Goal: Contribute content: Contribute content

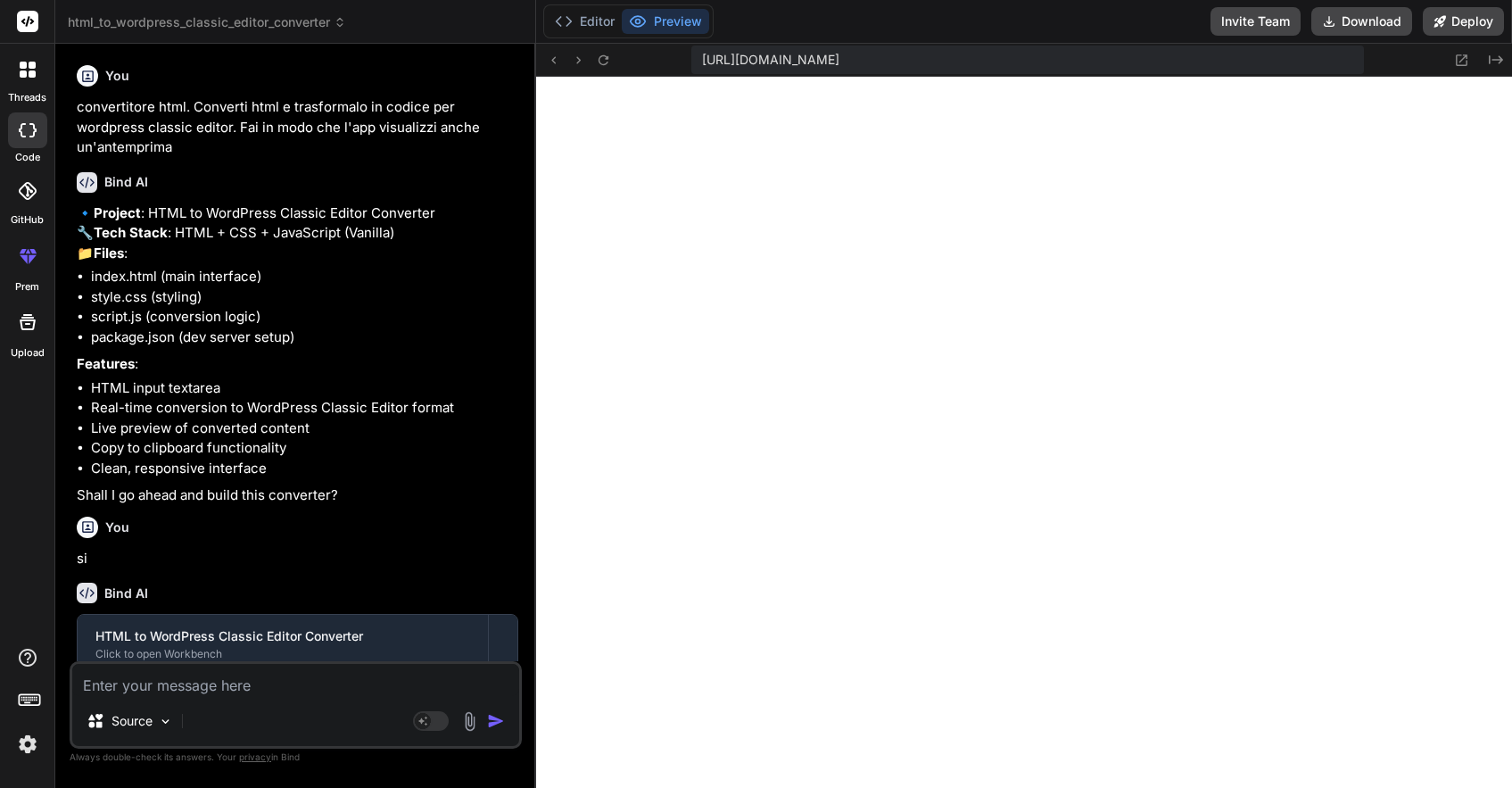
scroll to position [4236, 0]
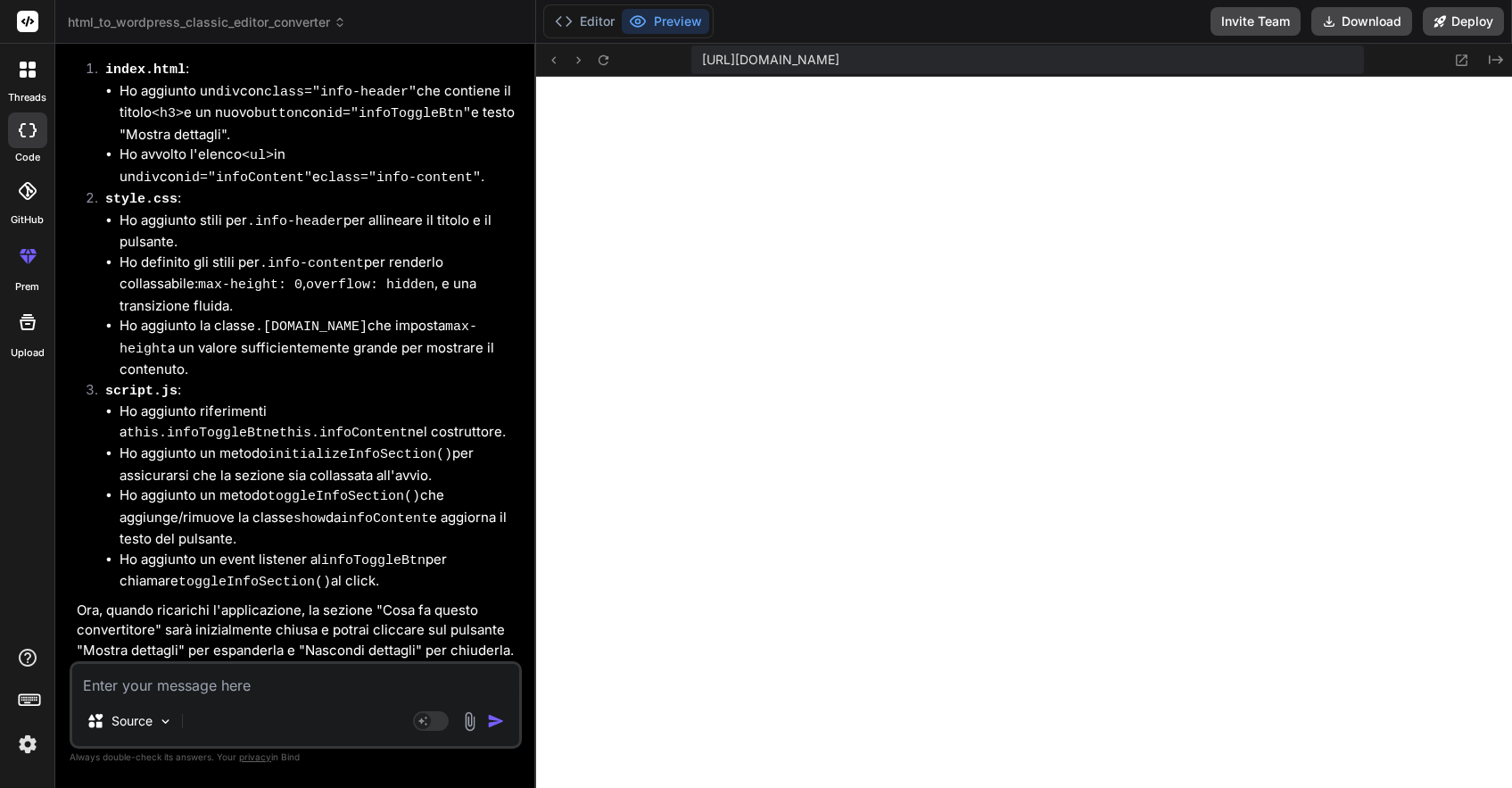
click at [274, 683] on textarea at bounding box center [296, 679] width 447 height 32
type textarea "N"
type textarea "x"
type textarea "Ne"
type textarea "x"
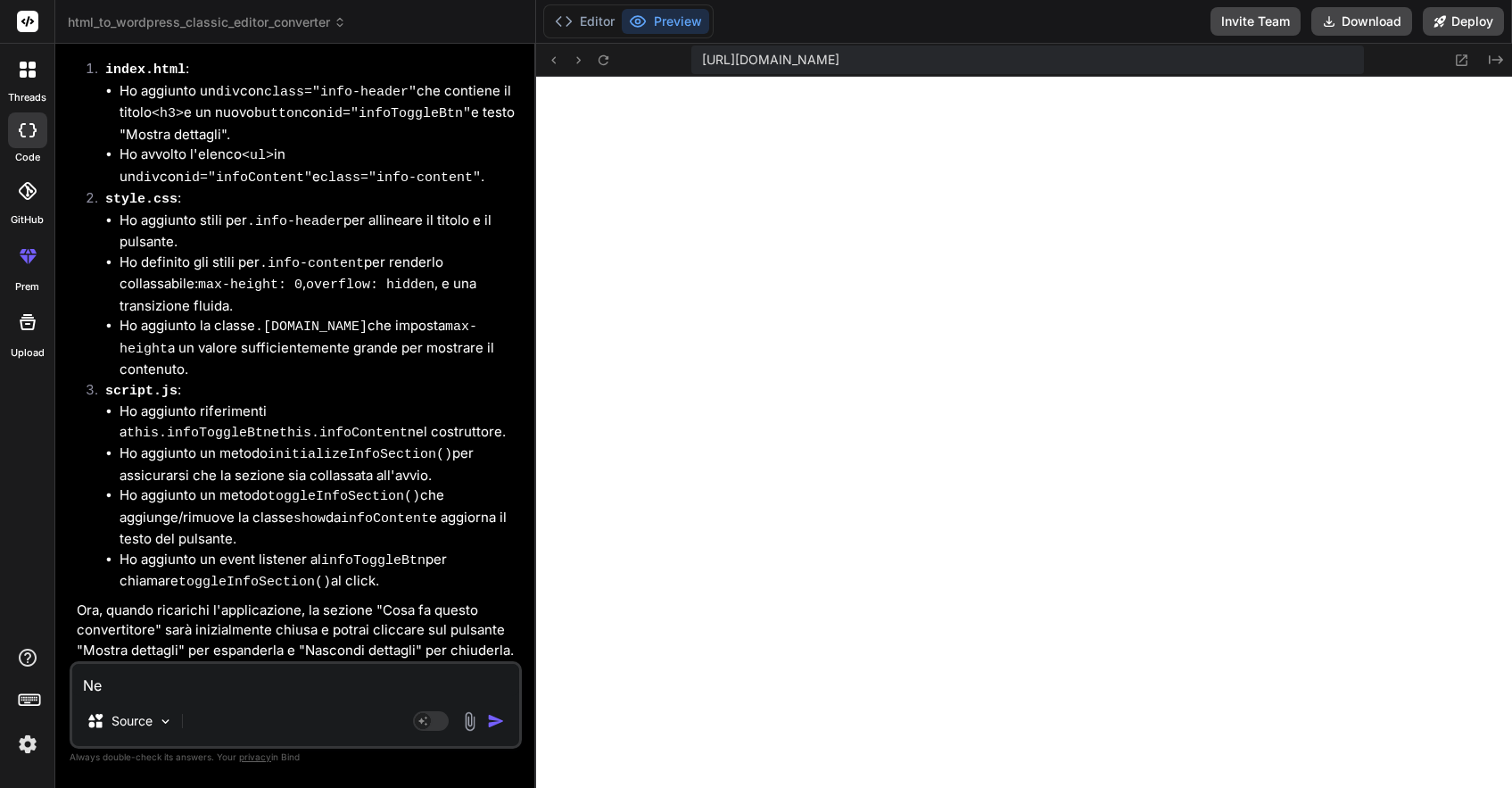
type textarea "Nel"
type textarea "x"
type textarea "[PERSON_NAME]"
type textarea "x"
type textarea "Nell'"
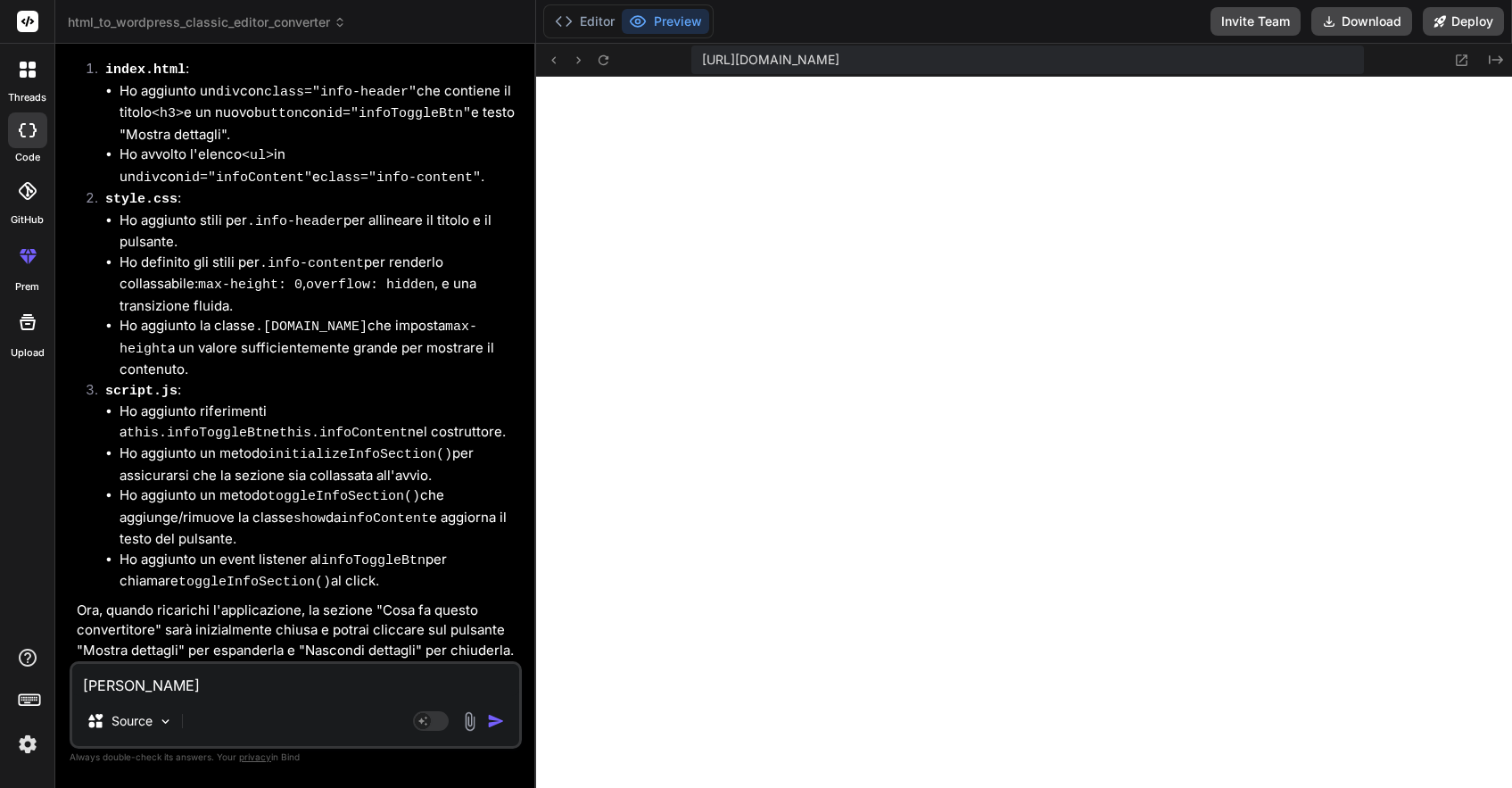
type textarea "x"
type textarea "Nell'a"
type textarea "x"
type textarea "Nell'an"
type textarea "x"
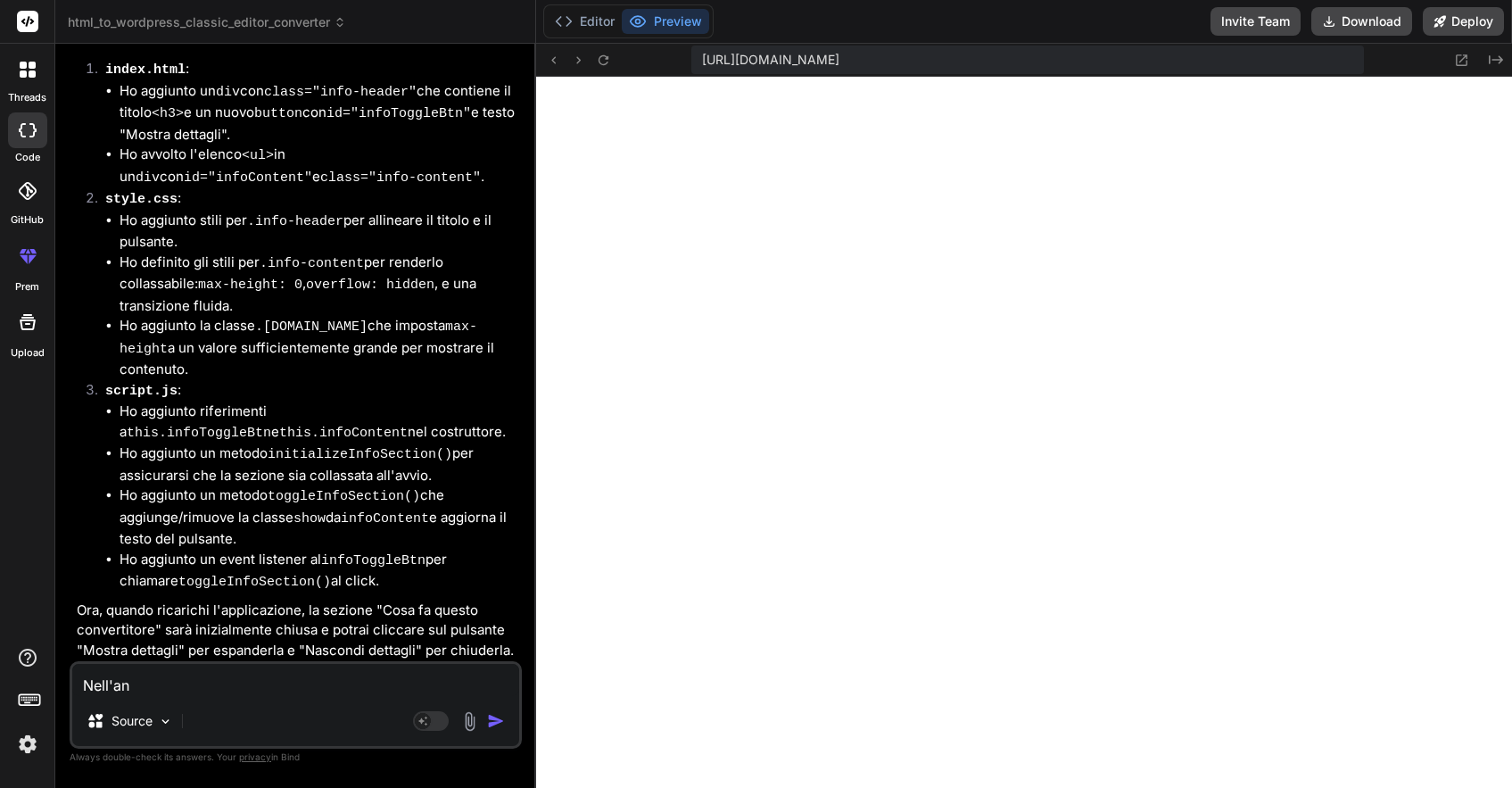
type textarea "Nell'ant"
type textarea "x"
type textarea "Nell'ante"
type textarea "x"
type textarea "[PERSON_NAME]antep"
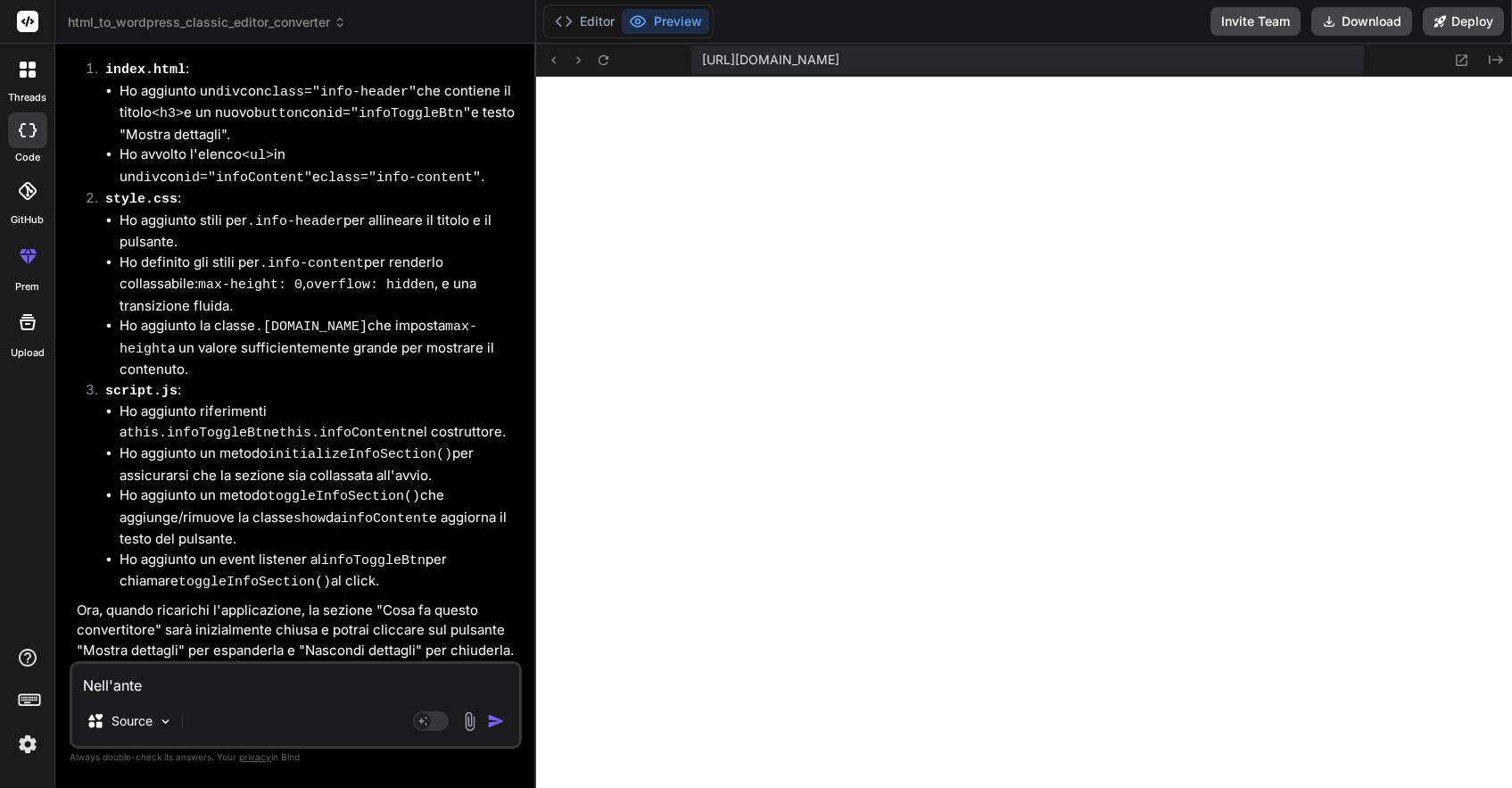
type textarea "x"
type textarea "[PERSON_NAME]antepr"
type textarea "x"
type textarea "Nell'antepri"
type textarea "x"
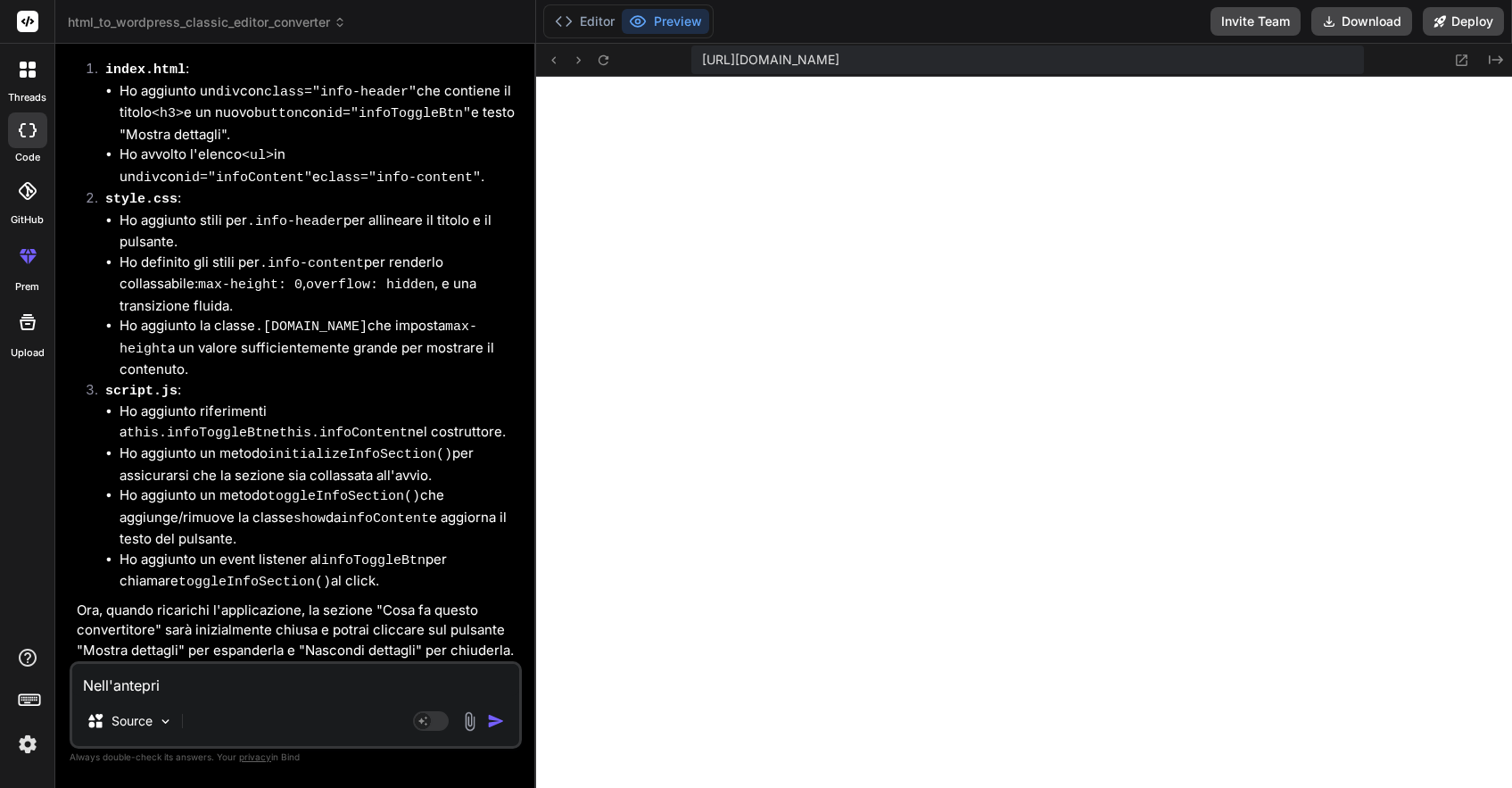
type textarea "Nell'anteprim"
type textarea "x"
type textarea "Nell'anteprima"
type textarea "x"
type textarea "Nell'anteprima"
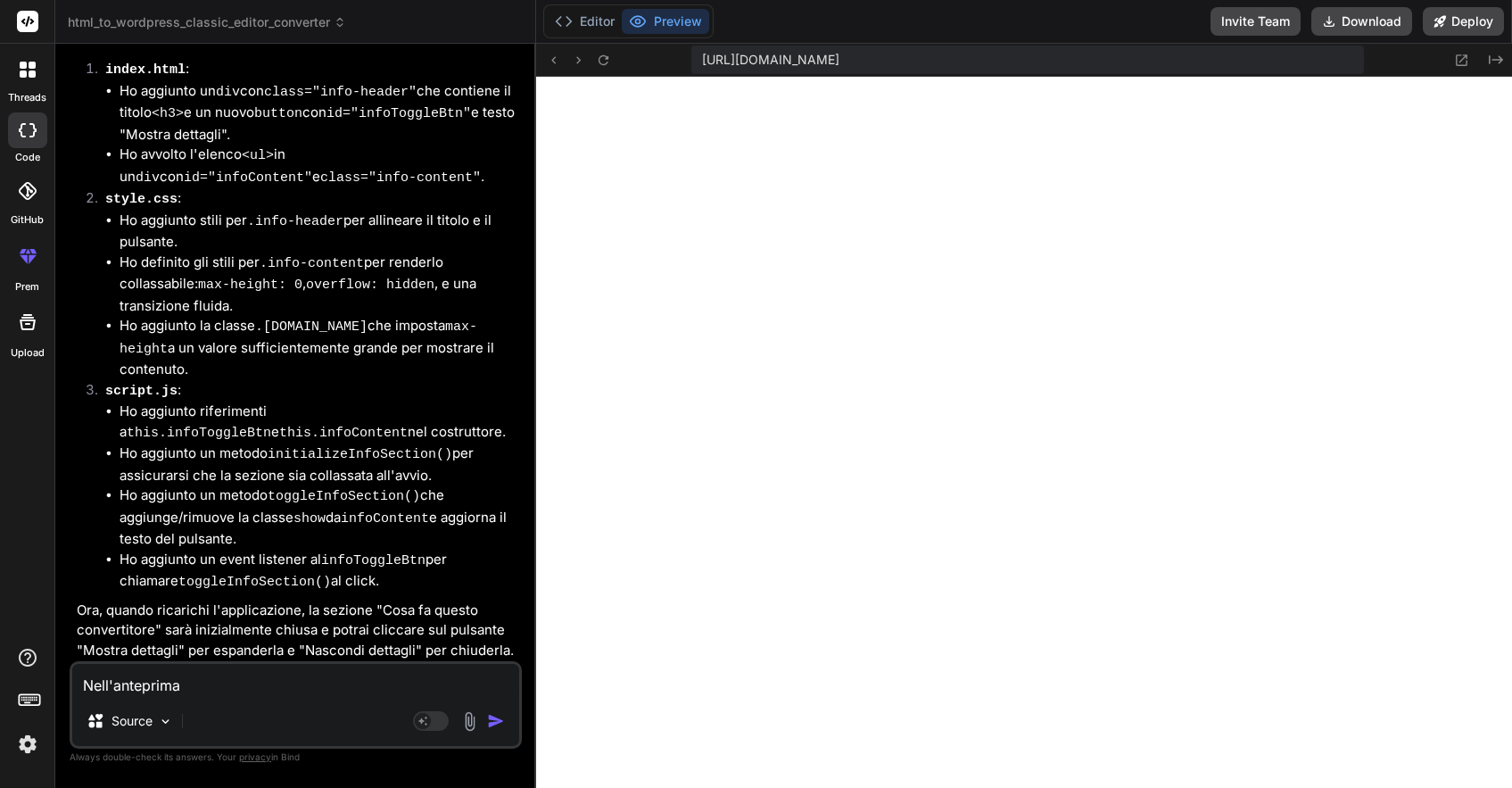
type textarea "x"
type textarea "Nell'anteprima l"
type textarea "x"
type textarea "Nell'anteprima le"
type textarea "x"
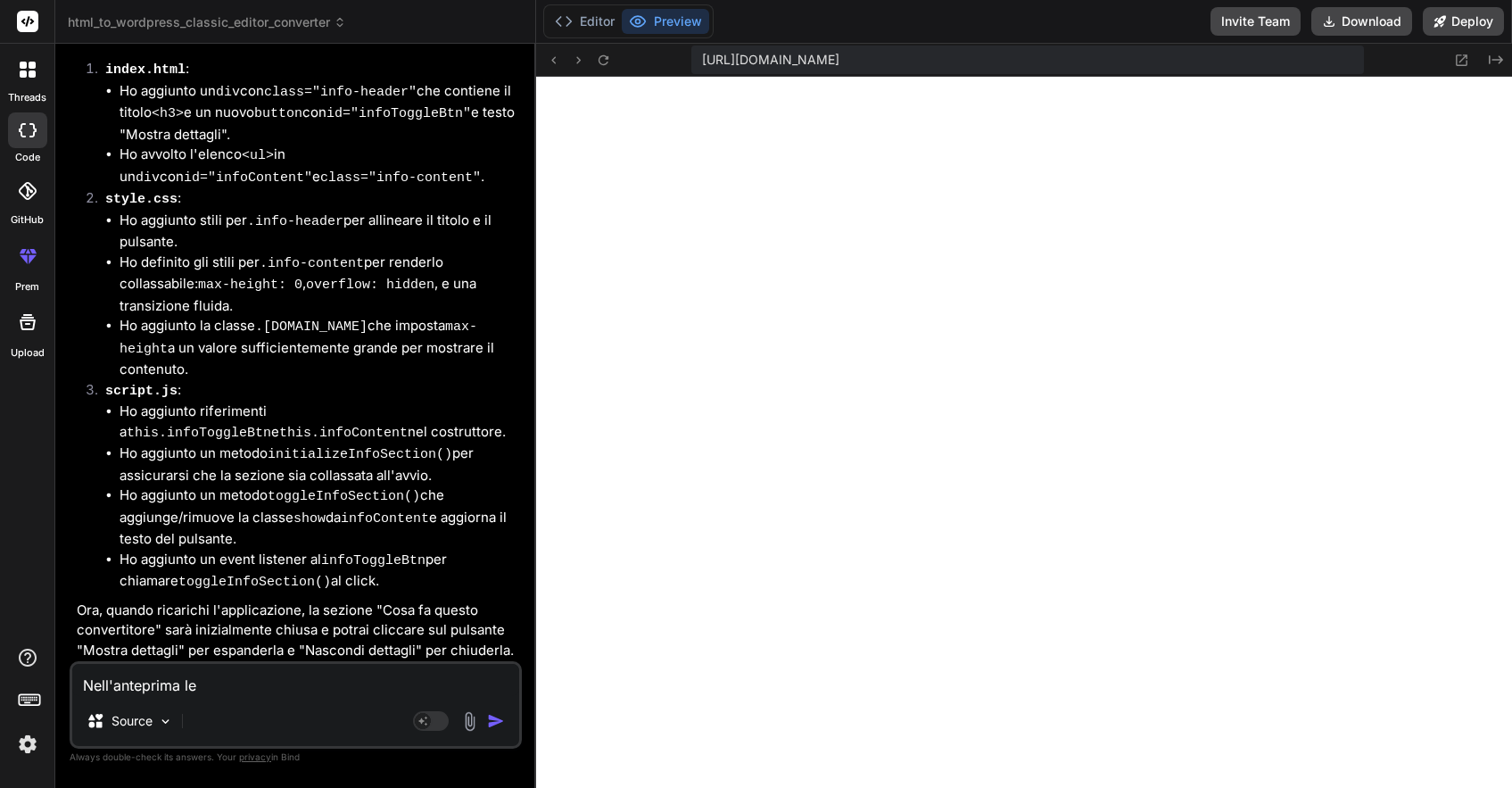
type textarea "Nell'anteprima le"
type textarea "x"
type textarea "[PERSON_NAME]anteprima le f"
type textarea "x"
type textarea "[PERSON_NAME]anteprima le fa"
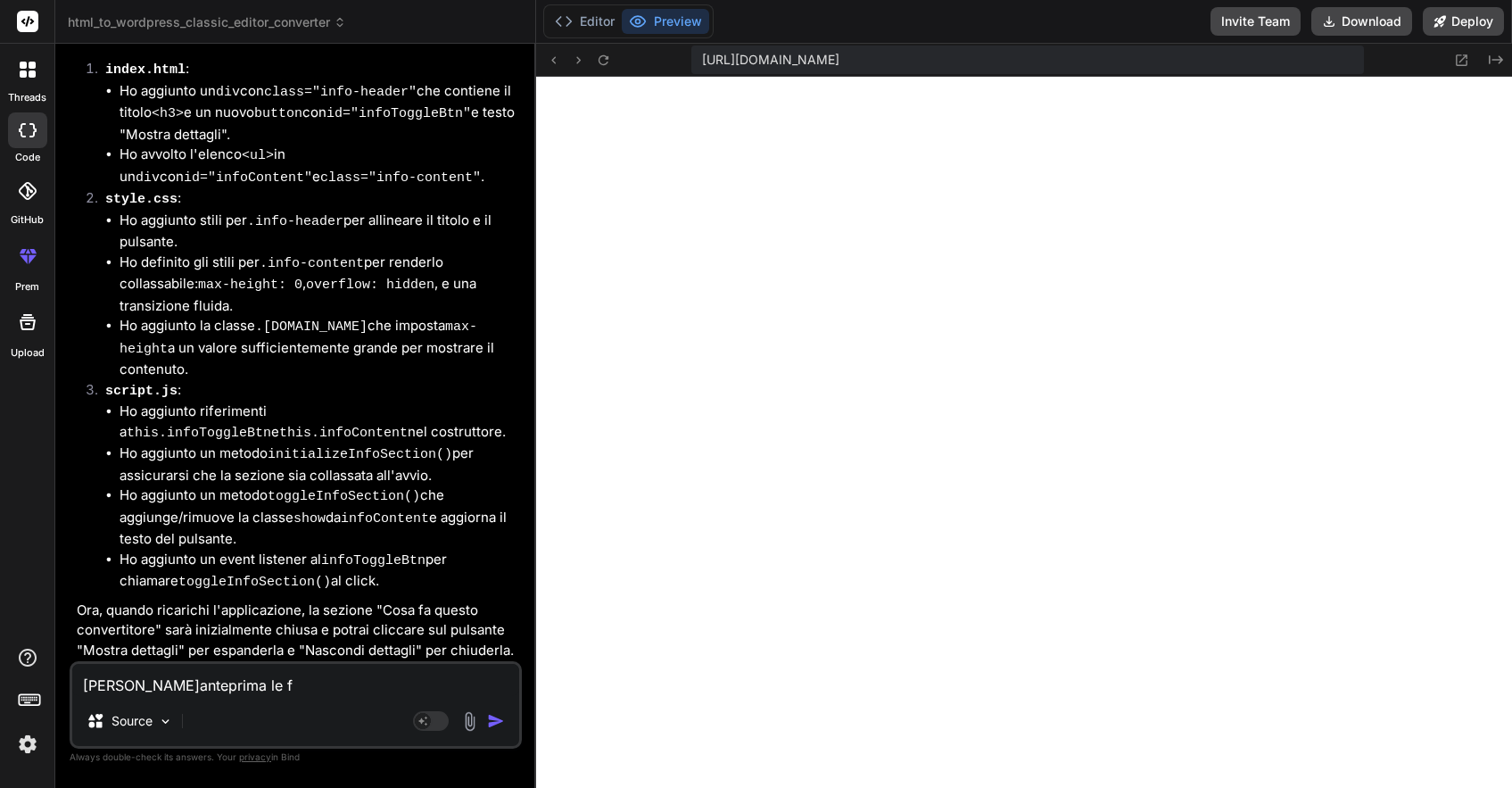
type textarea "x"
type textarea "[PERSON_NAME]anteprima le faq"
type textarea "x"
type textarea "[PERSON_NAME]anteprima le faq"
type textarea "x"
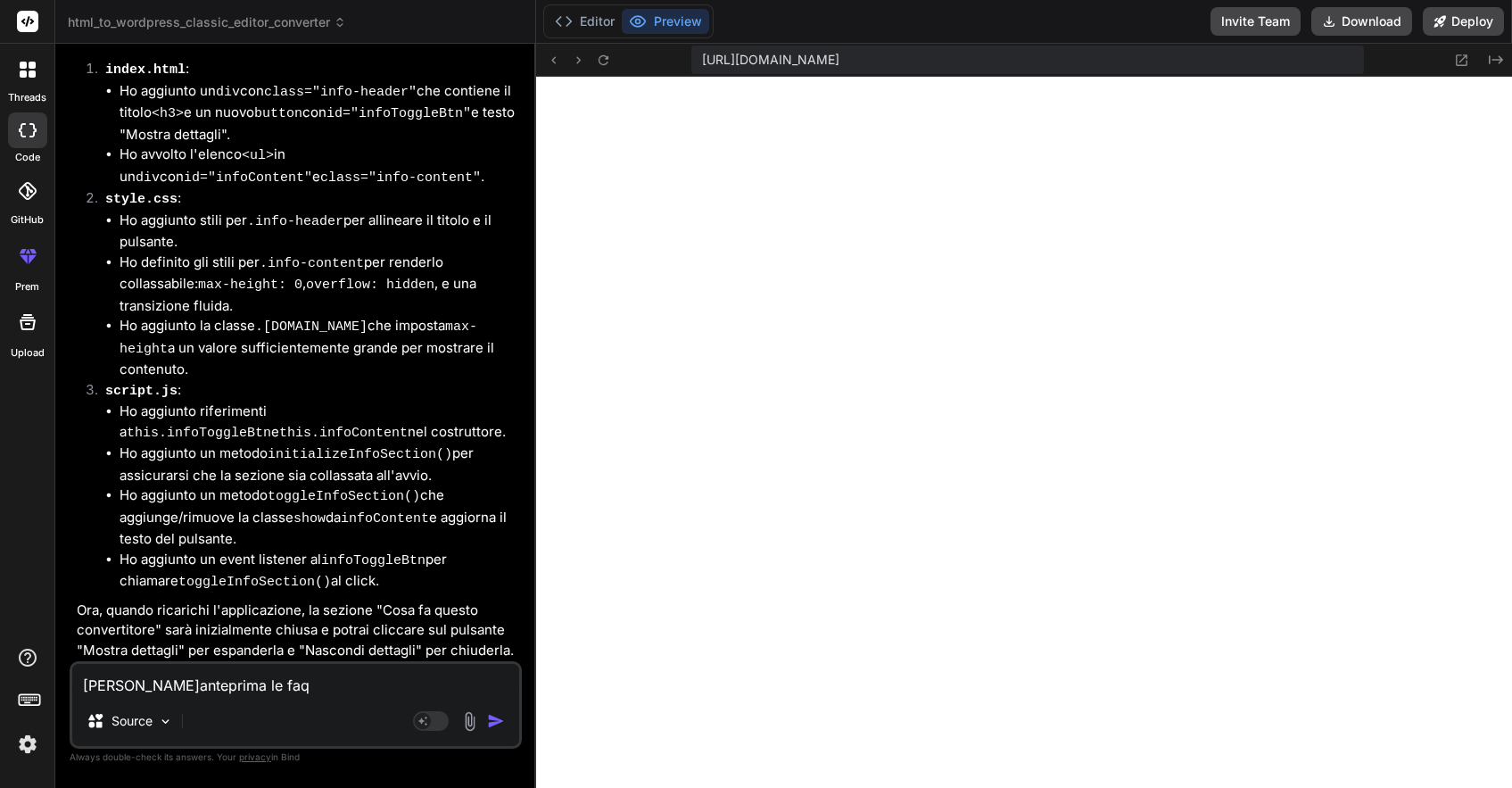
type textarea "Nell'anteprima le faq n"
type textarea "x"
type textarea "[PERSON_NAME]anteprima le faq no"
type textarea "x"
type textarea "Nell'anteprima le faq non"
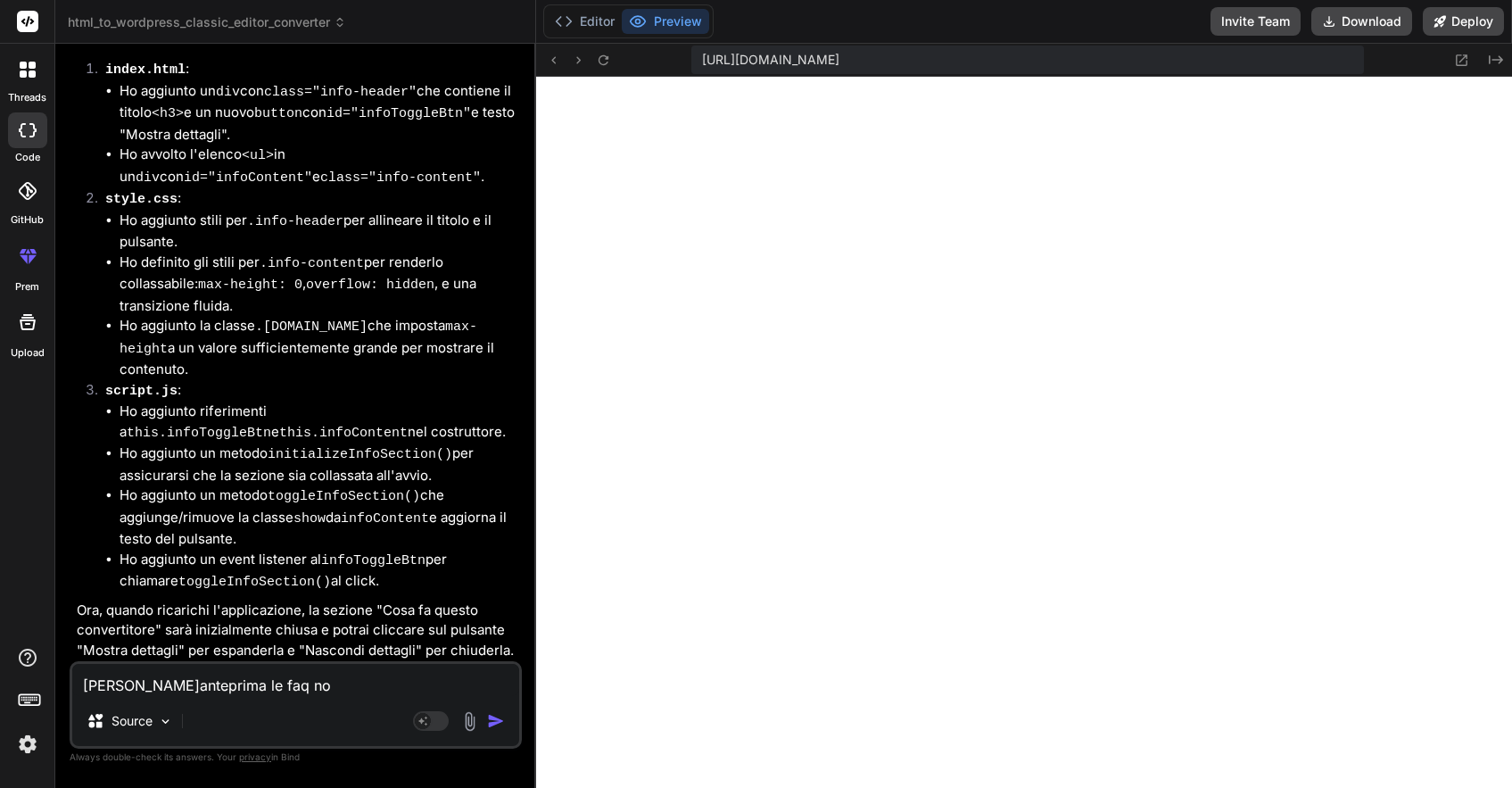
type textarea "x"
type textarea "Nell'anteprima le faq non"
type textarea "x"
type textarea "[PERSON_NAME]anteprima le faq non s"
type textarea "x"
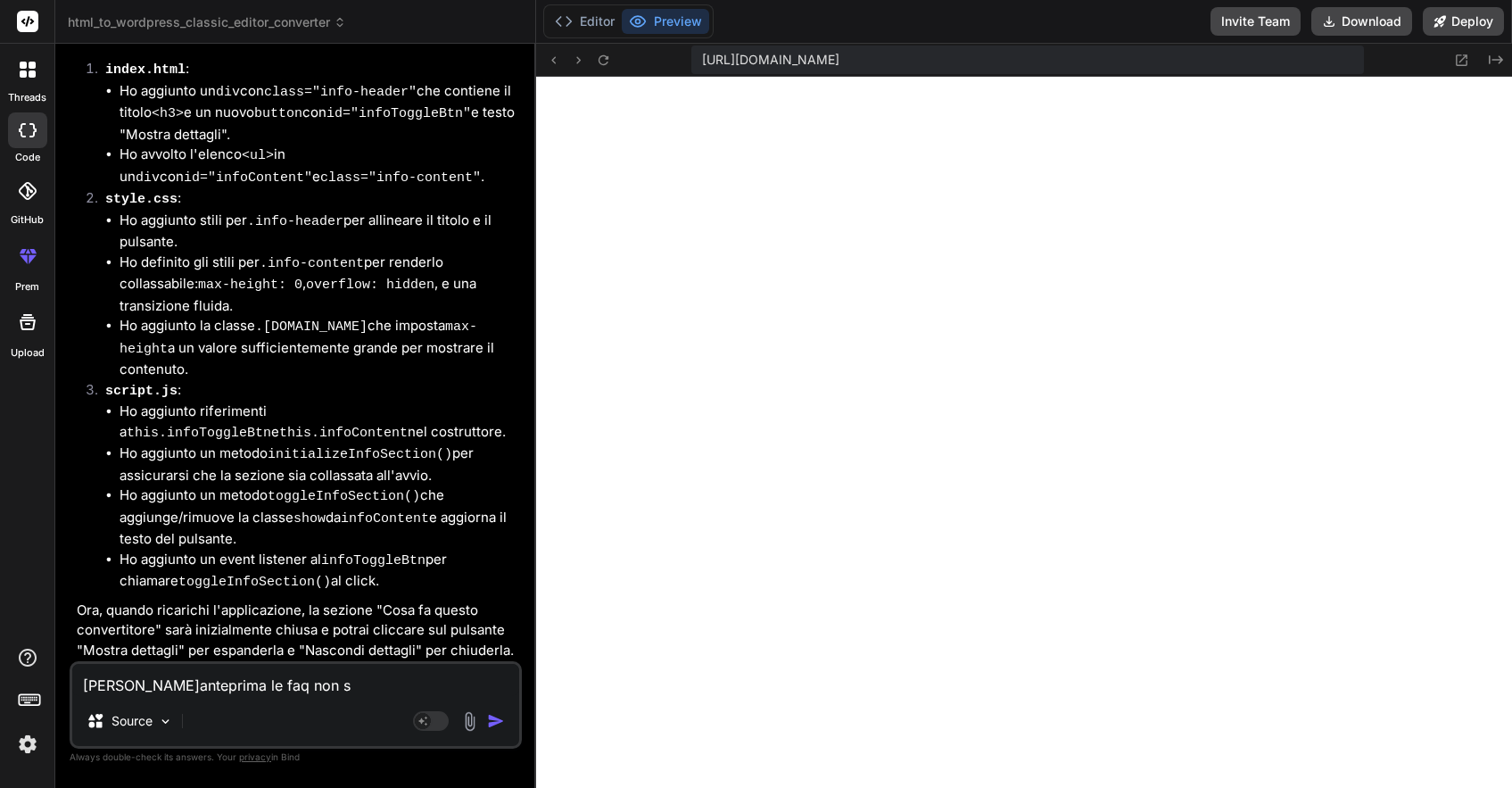
type textarea "[PERSON_NAME]anteprima le faq non si"
type textarea "x"
type textarea "[PERSON_NAME]anteprima le faq non si"
type textarea "x"
type textarea "Nell'anteprima le faq non si a"
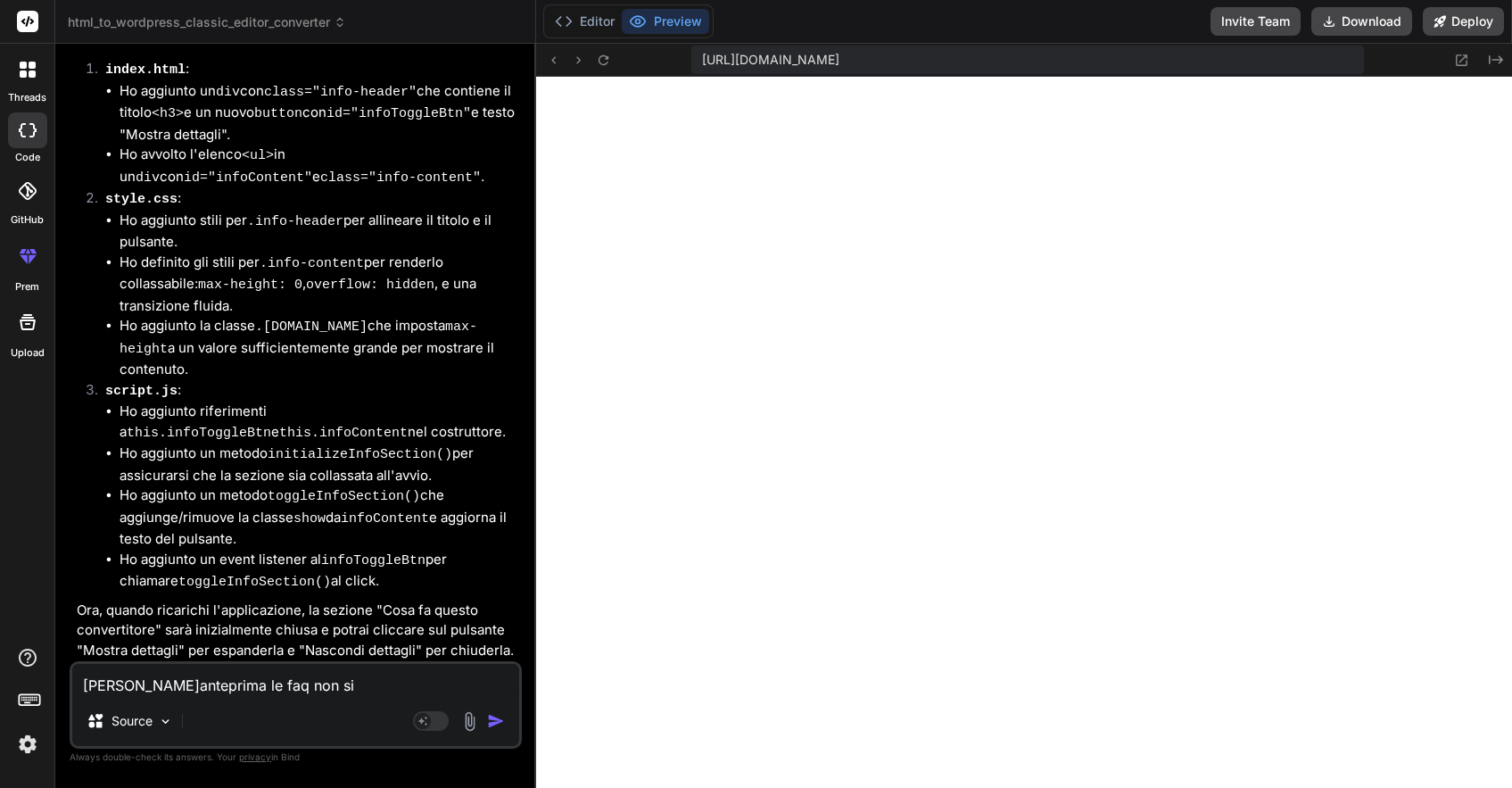
type textarea "x"
type textarea "[PERSON_NAME]anteprima le faq non si ap"
type textarea "x"
type textarea "Nell'anteprima le faq non si apr"
type textarea "x"
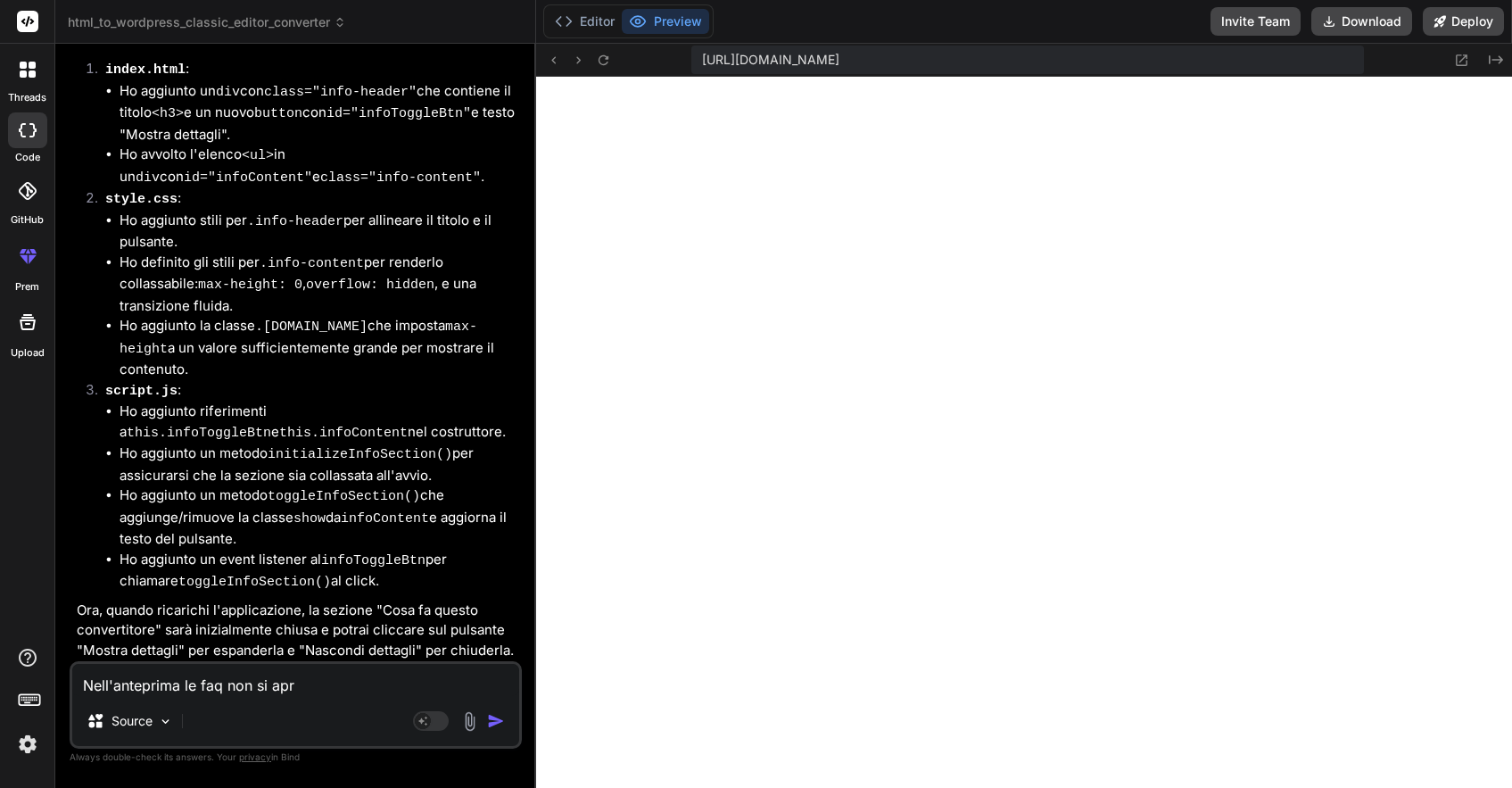
type textarea "Nell'anteprima le faq non si apro"
type textarea "x"
type textarea "Nell'anteprima le faq non si apron"
type textarea "x"
type textarea "[PERSON_NAME]anteprima le faq non si aprono"
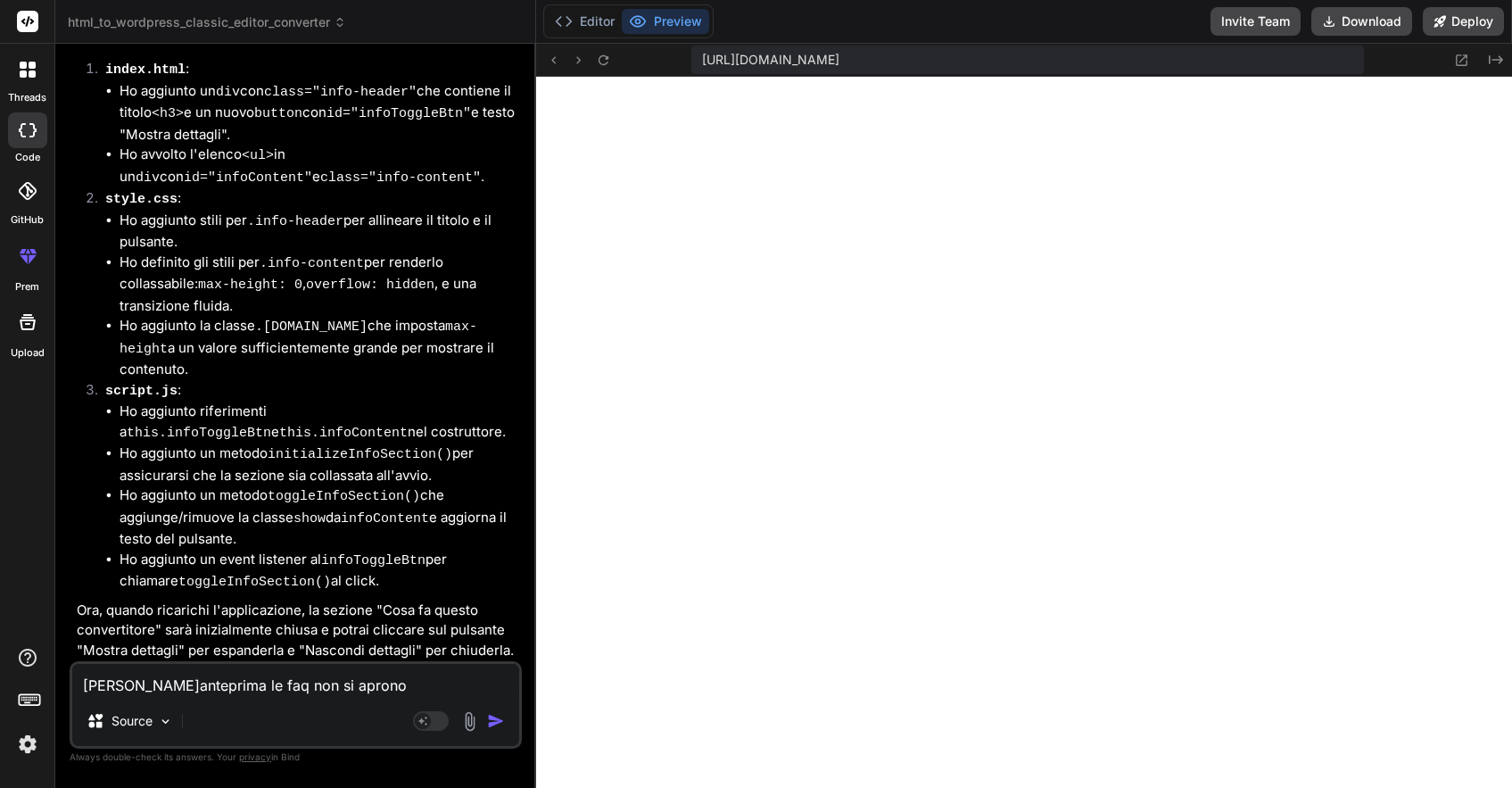
type textarea "x"
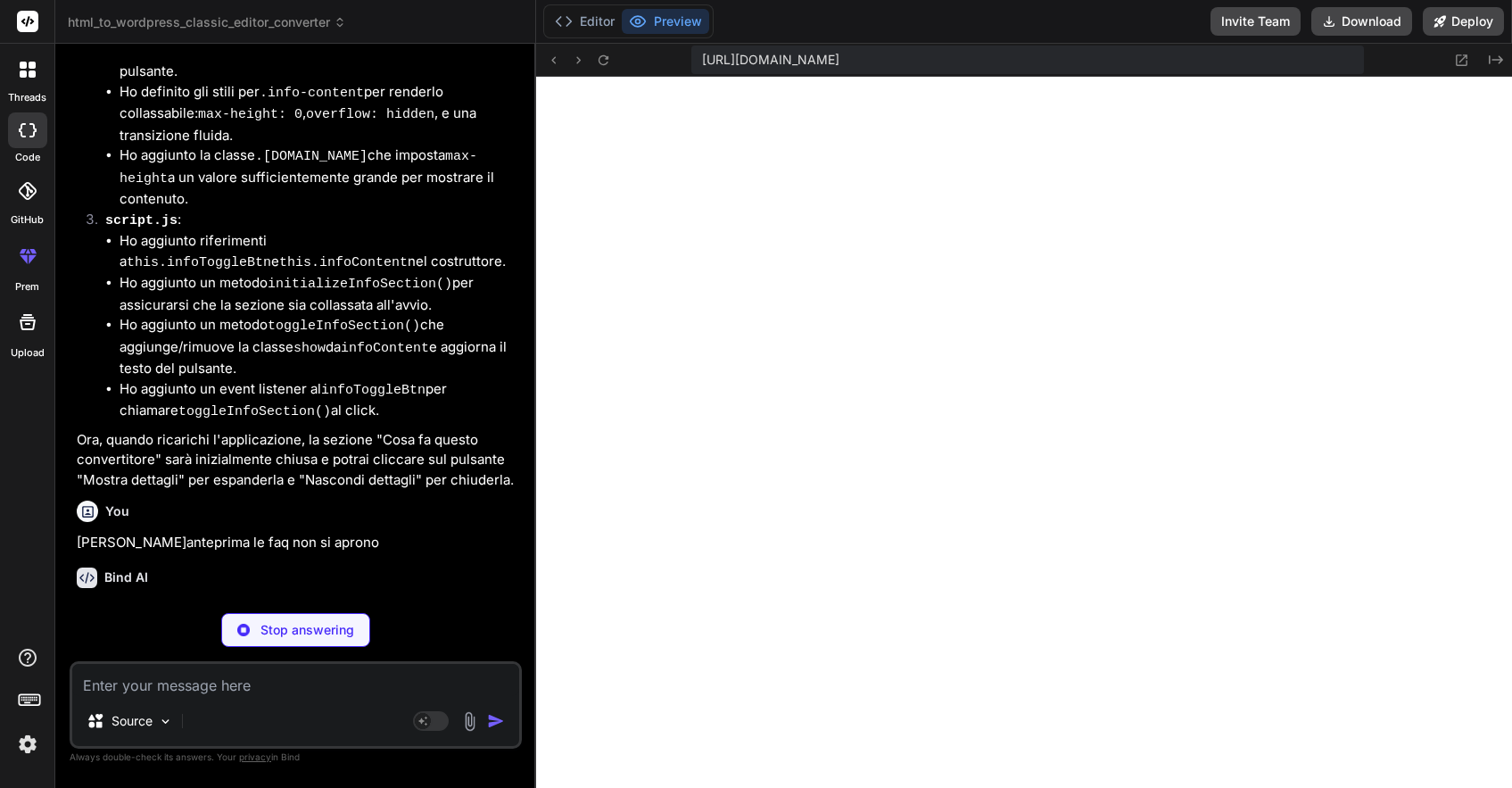
scroll to position [3013, 0]
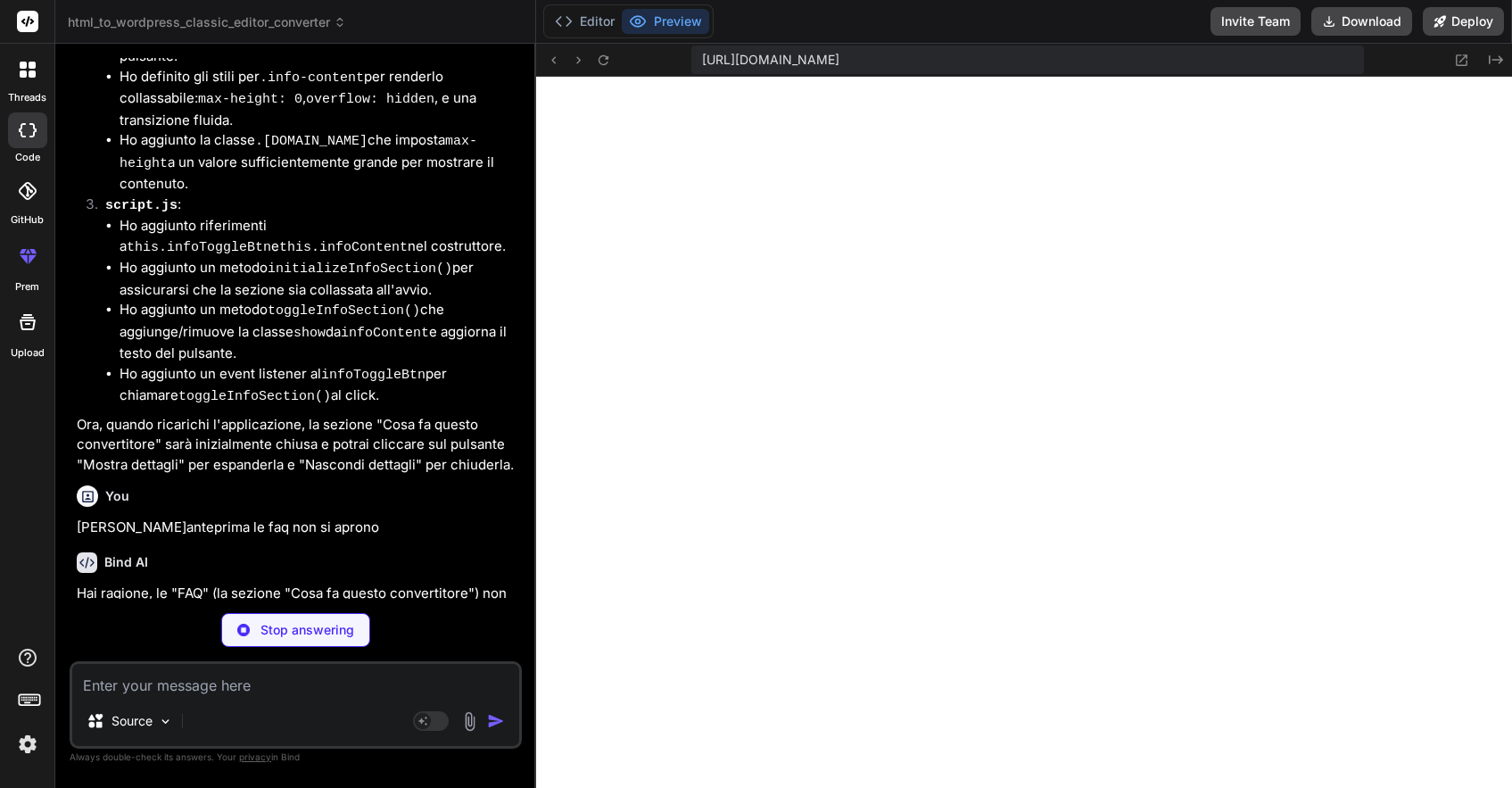
type textarea "x"
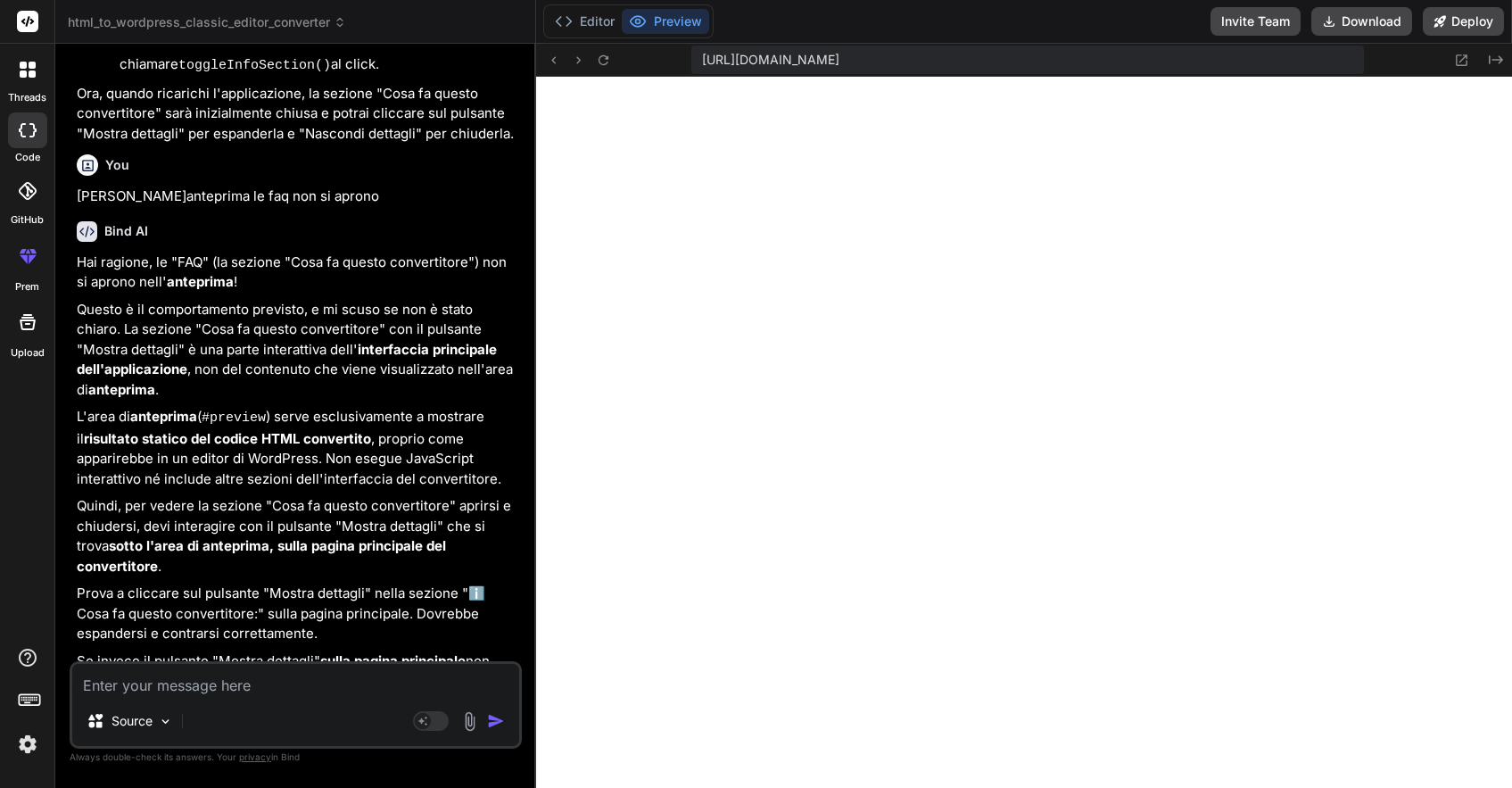
scroll to position [3352, 0]
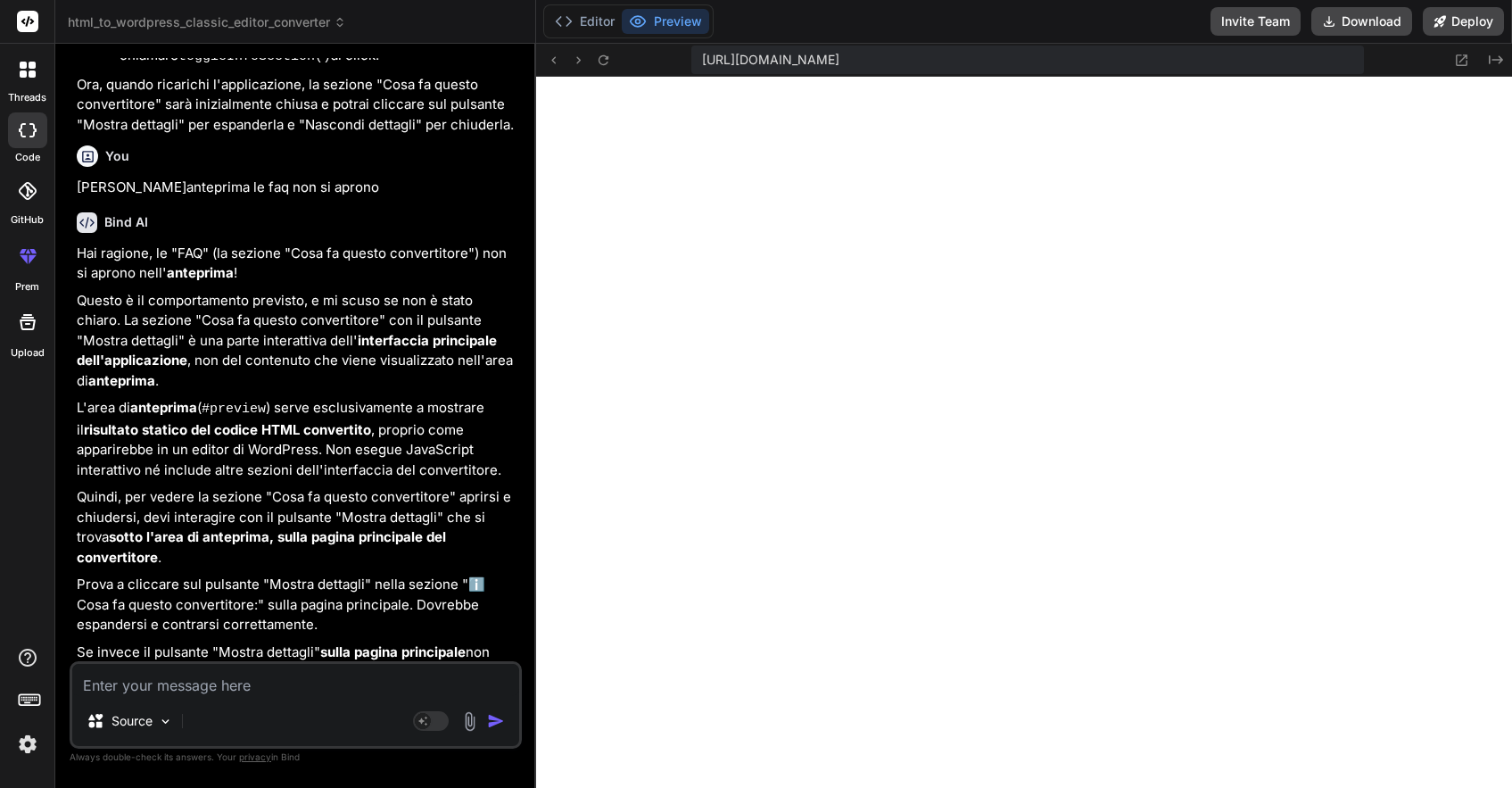
click at [192, 672] on textarea at bounding box center [296, 679] width 447 height 32
type textarea "N"
type textarea "x"
type textarea "No"
type textarea "x"
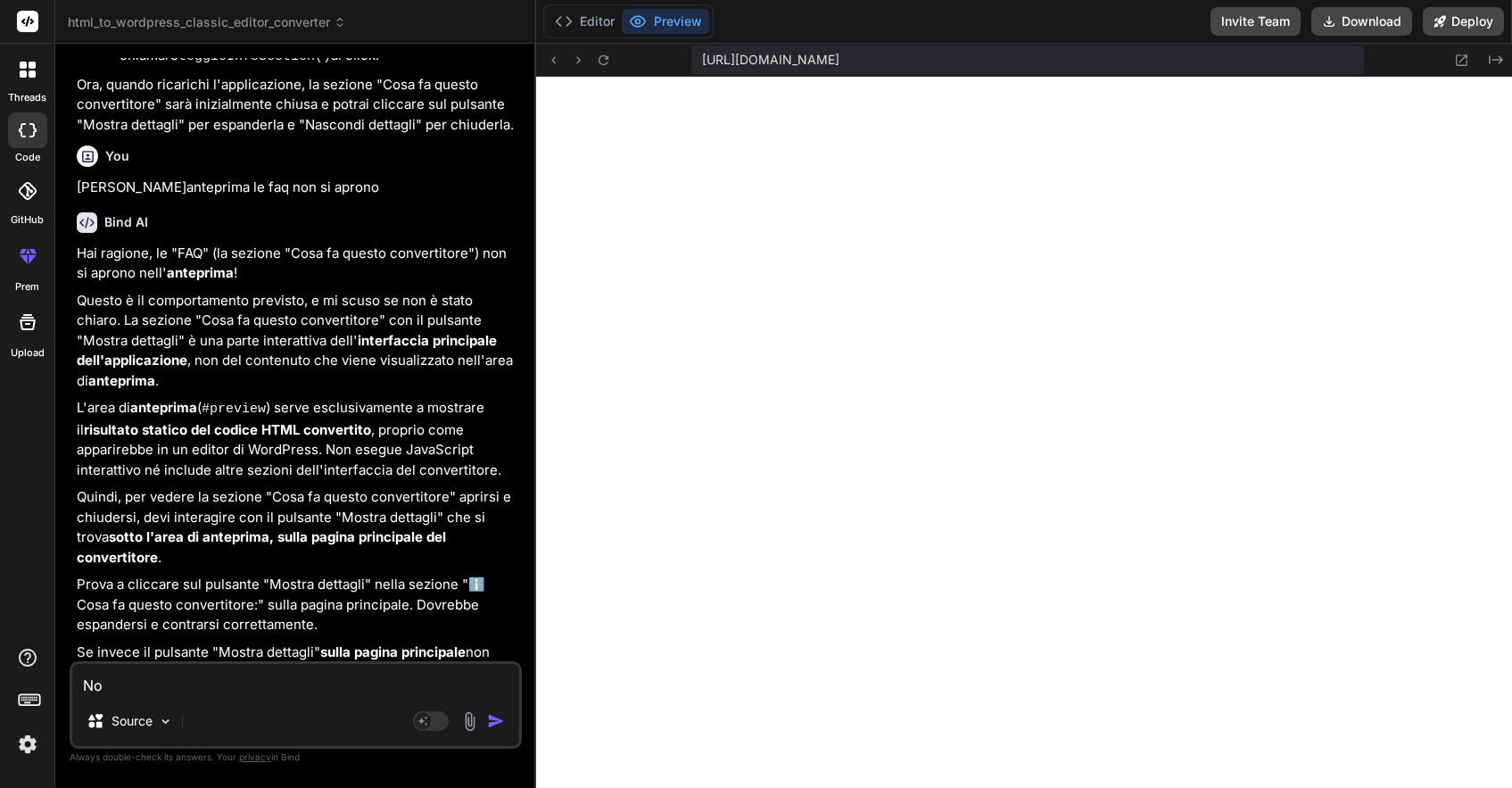
type textarea "Non"
type textarea "x"
type textarea "Non"
type textarea "x"
type textarea "Non m"
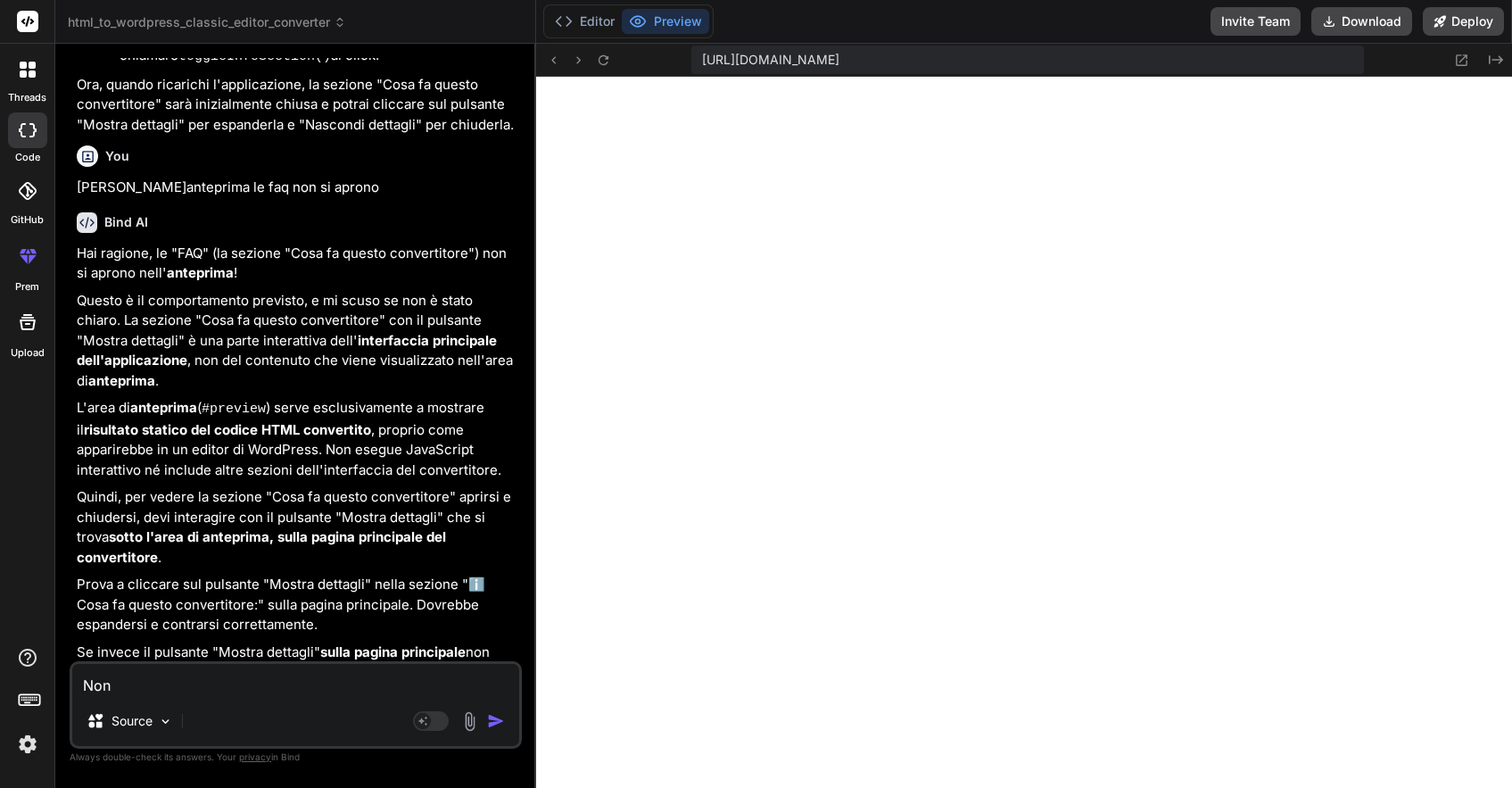
type textarea "x"
type textarea "Non mi"
type textarea "x"
type textarea "Non mi"
type textarea "x"
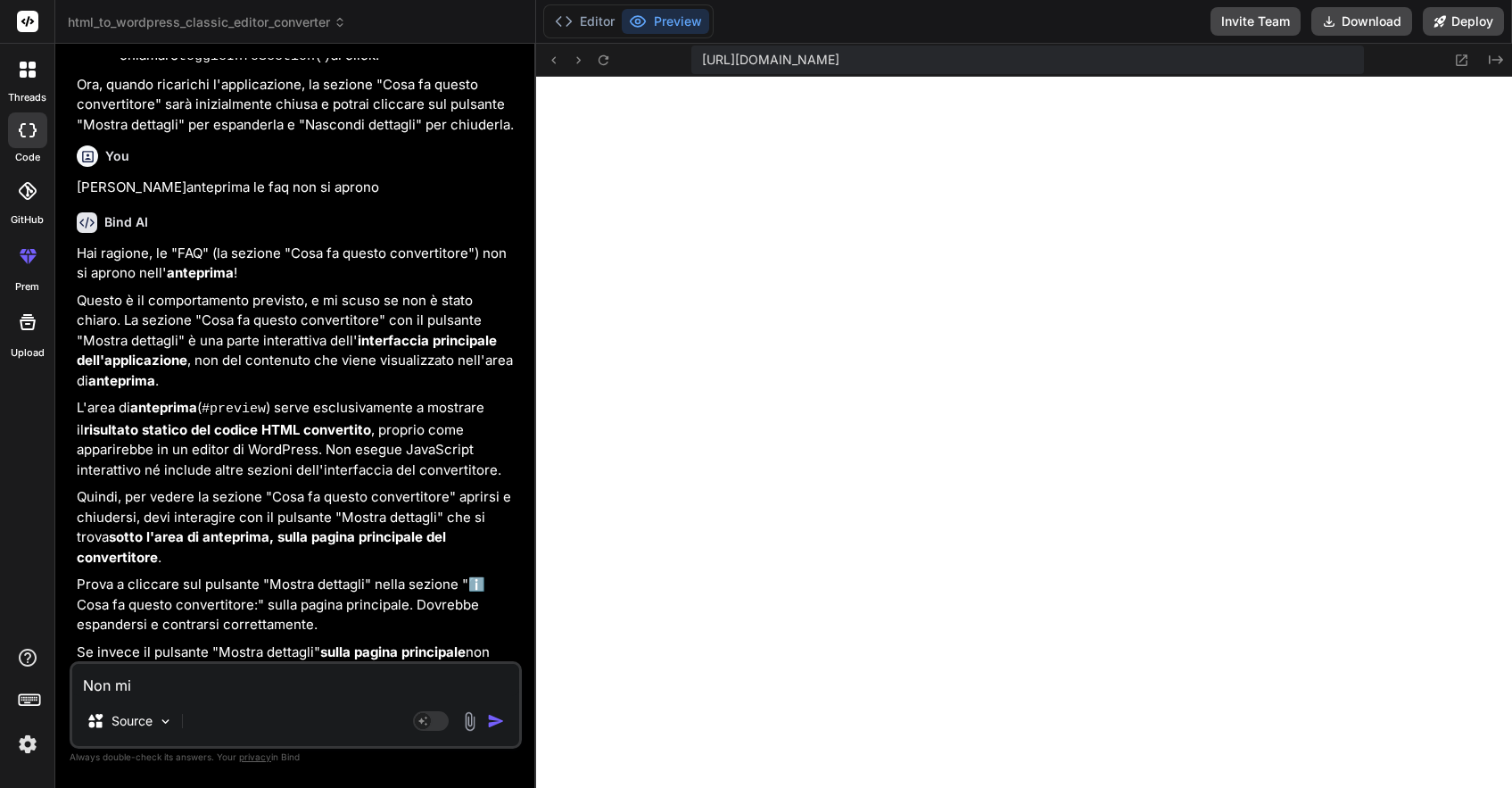
type textarea "Non mi s"
type textarea "x"
type textarea "Non mi so"
type textarea "x"
type textarea "Non mi son"
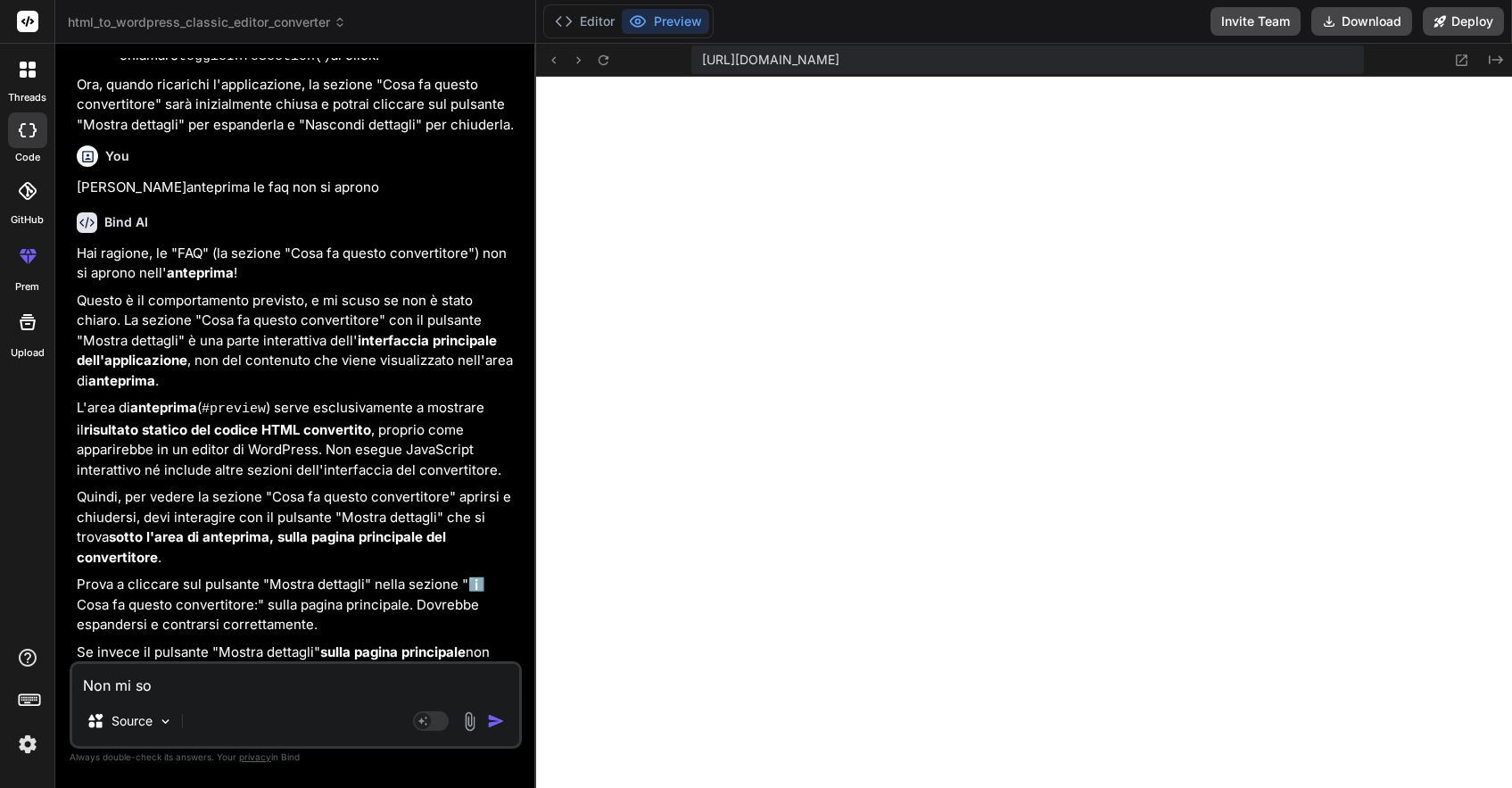
type textarea "x"
type textarea "Non mi sono"
type textarea "x"
type textarea "Non mi sono"
type textarea "x"
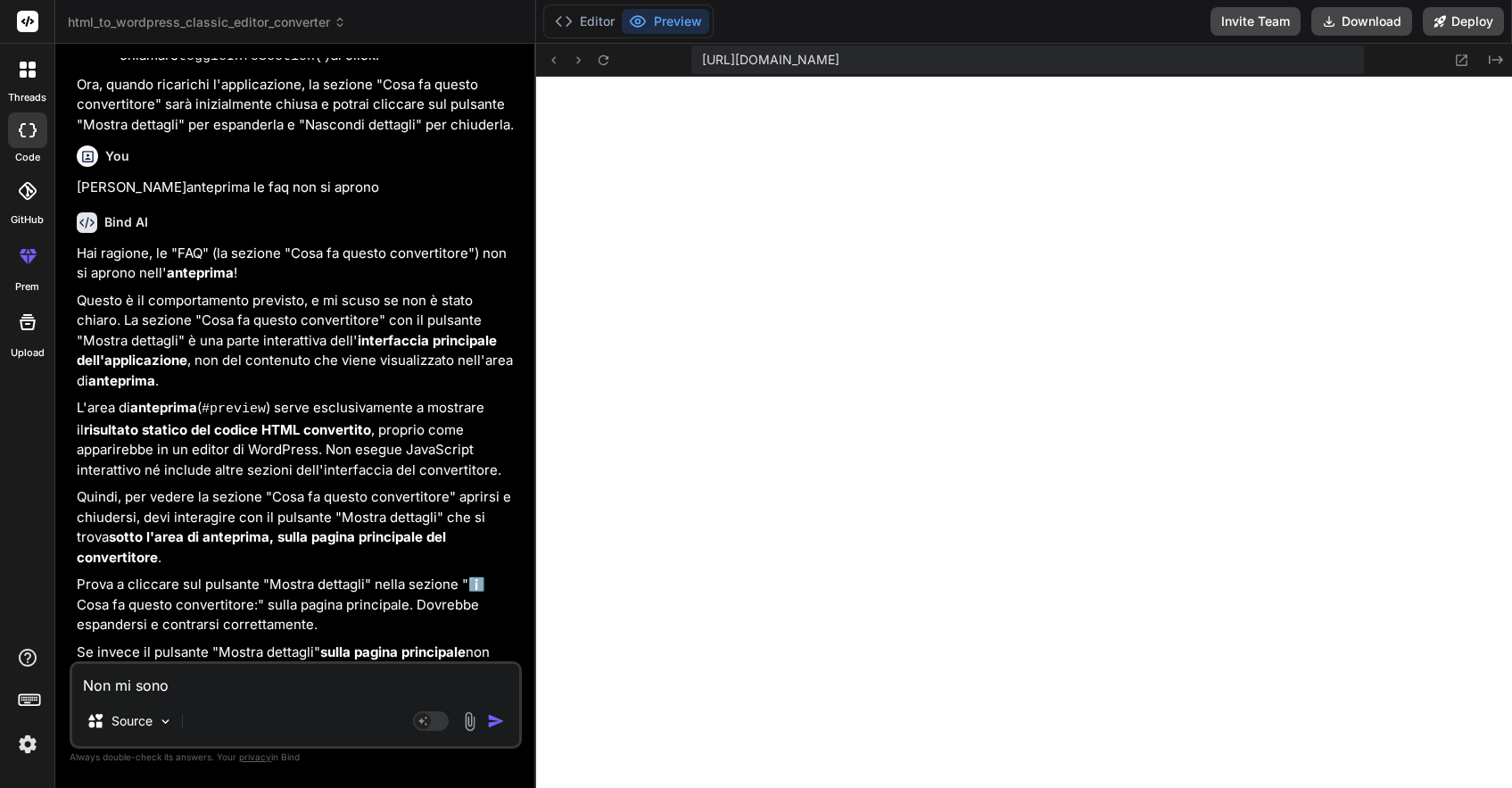
type textarea "Non mi sono s"
type textarea "x"
type textarea "Non mi sono sp"
type textarea "x"
type textarea "Non mi sono spi"
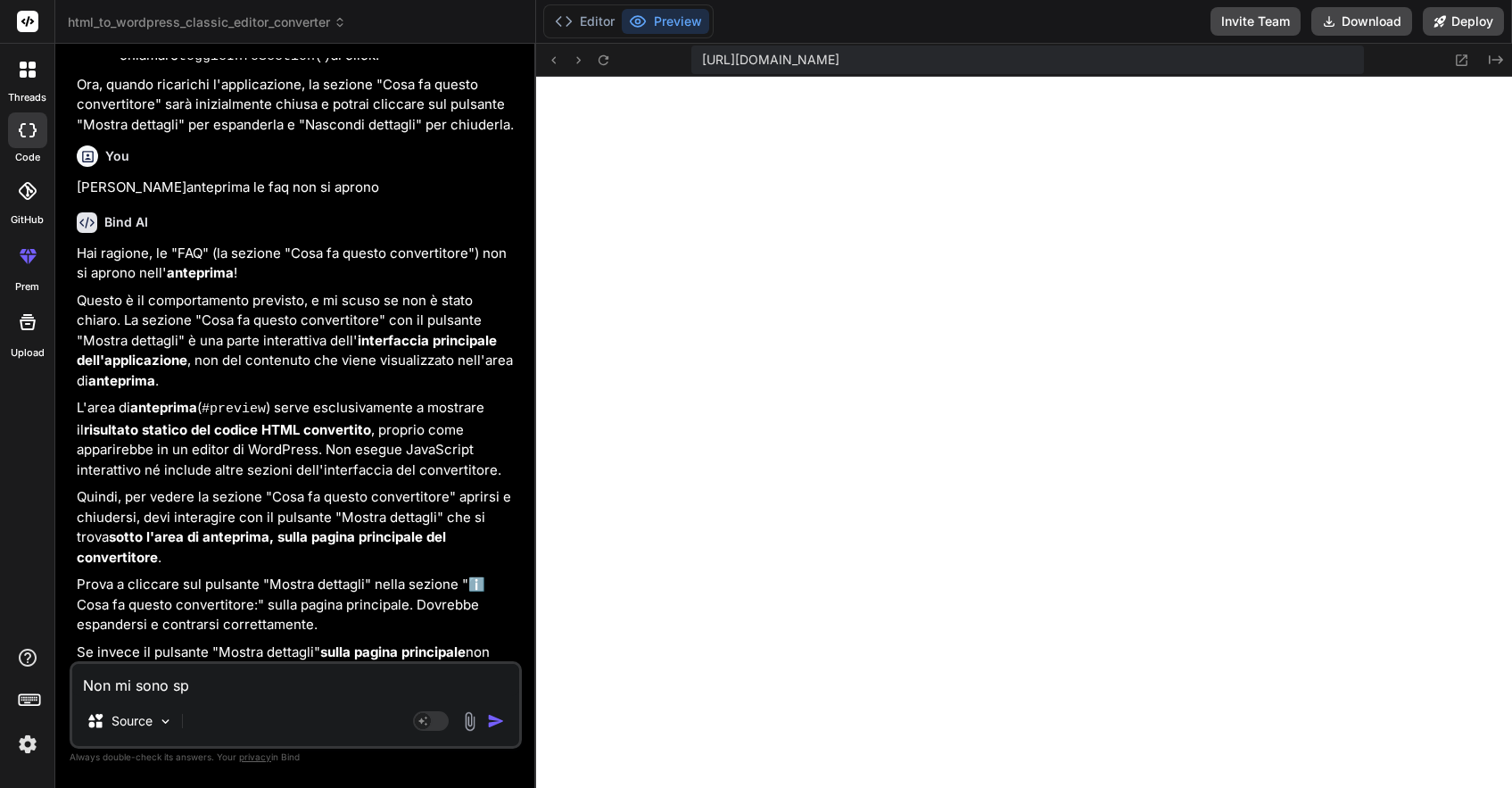
type textarea "x"
type textarea "Non mi sono spie"
type textarea "x"
type textarea "Non mi sono spieg"
type textarea "x"
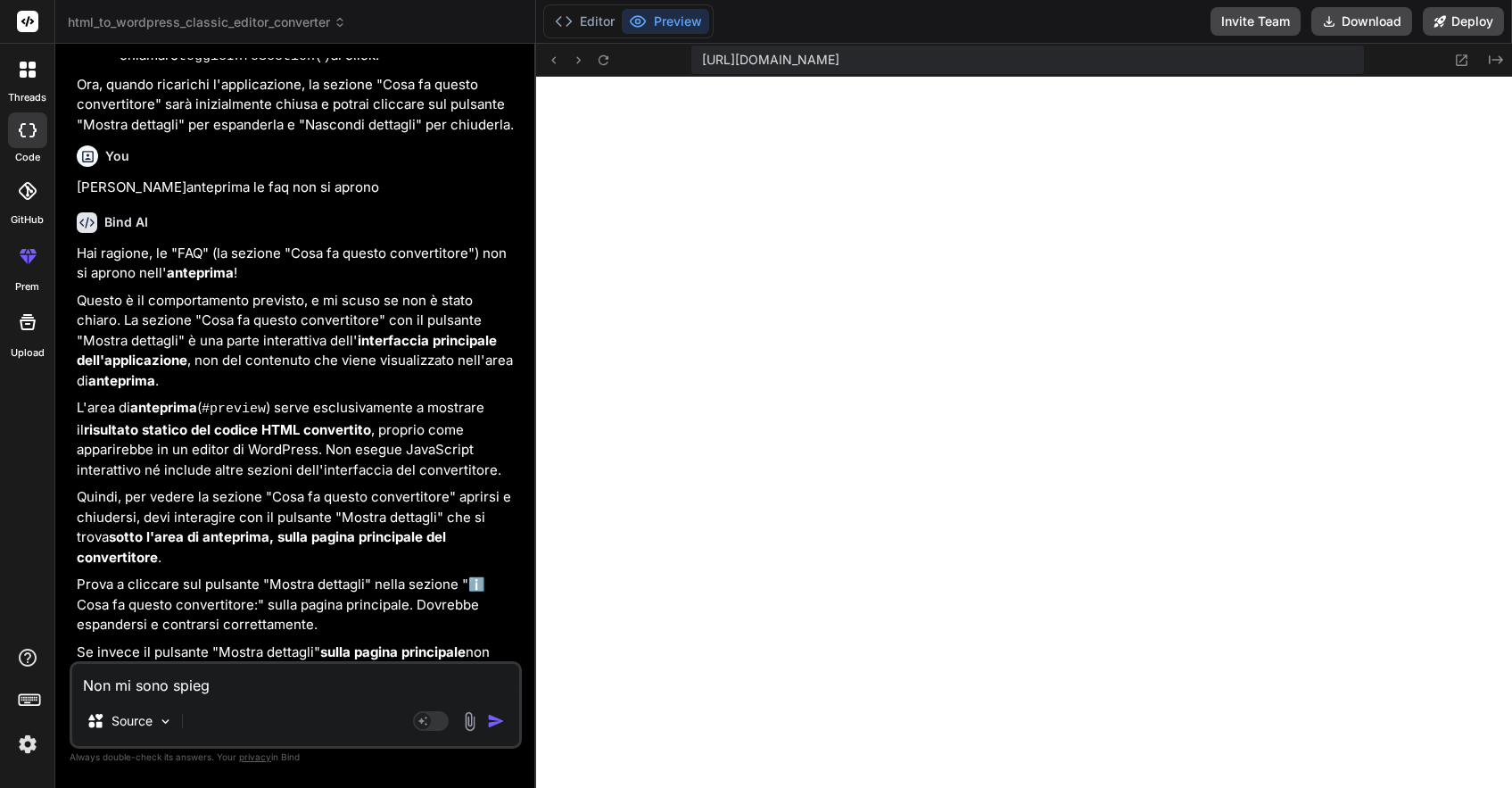
type textarea "Non mi sono spiega"
type textarea "x"
type textarea "Non mi sono spiegar"
type textarea "x"
type textarea "Non mi sono spiega"
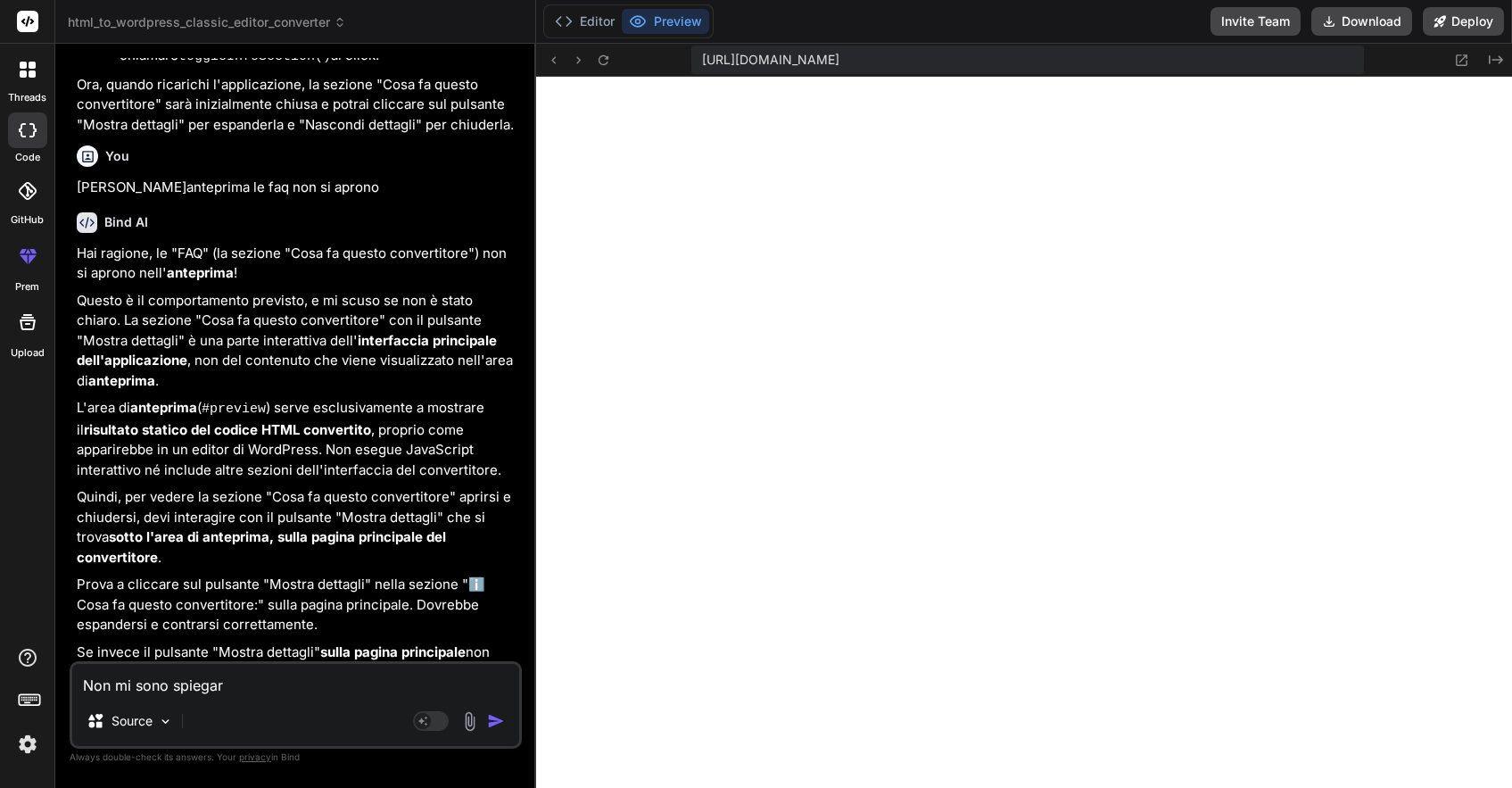
type textarea "x"
type textarea "Non mi sono spiegat"
type textarea "x"
type textarea "Non mi sono spiegato"
type textarea "x"
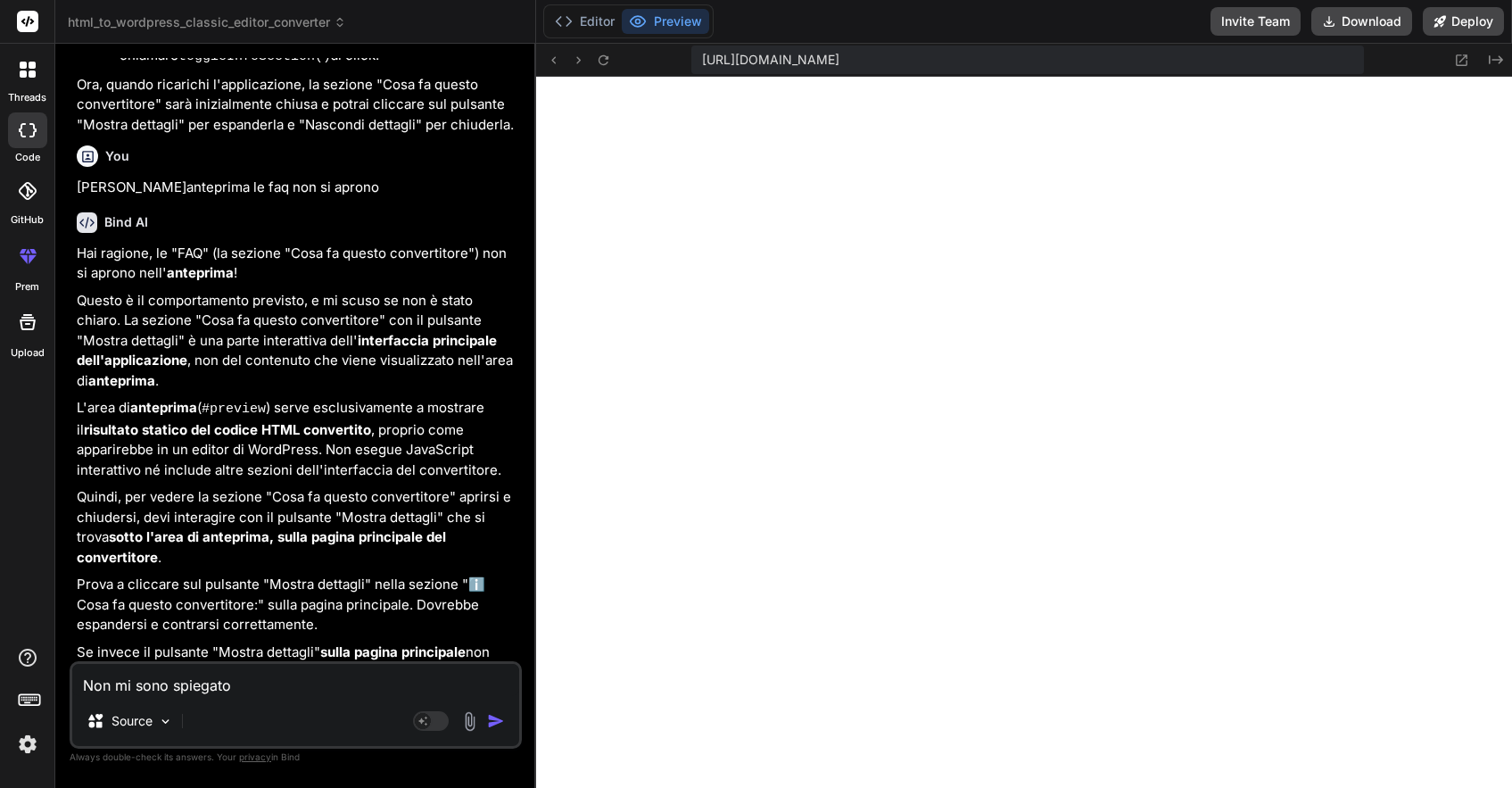
type textarea "Non mi sono spiegato:"
type textarea "x"
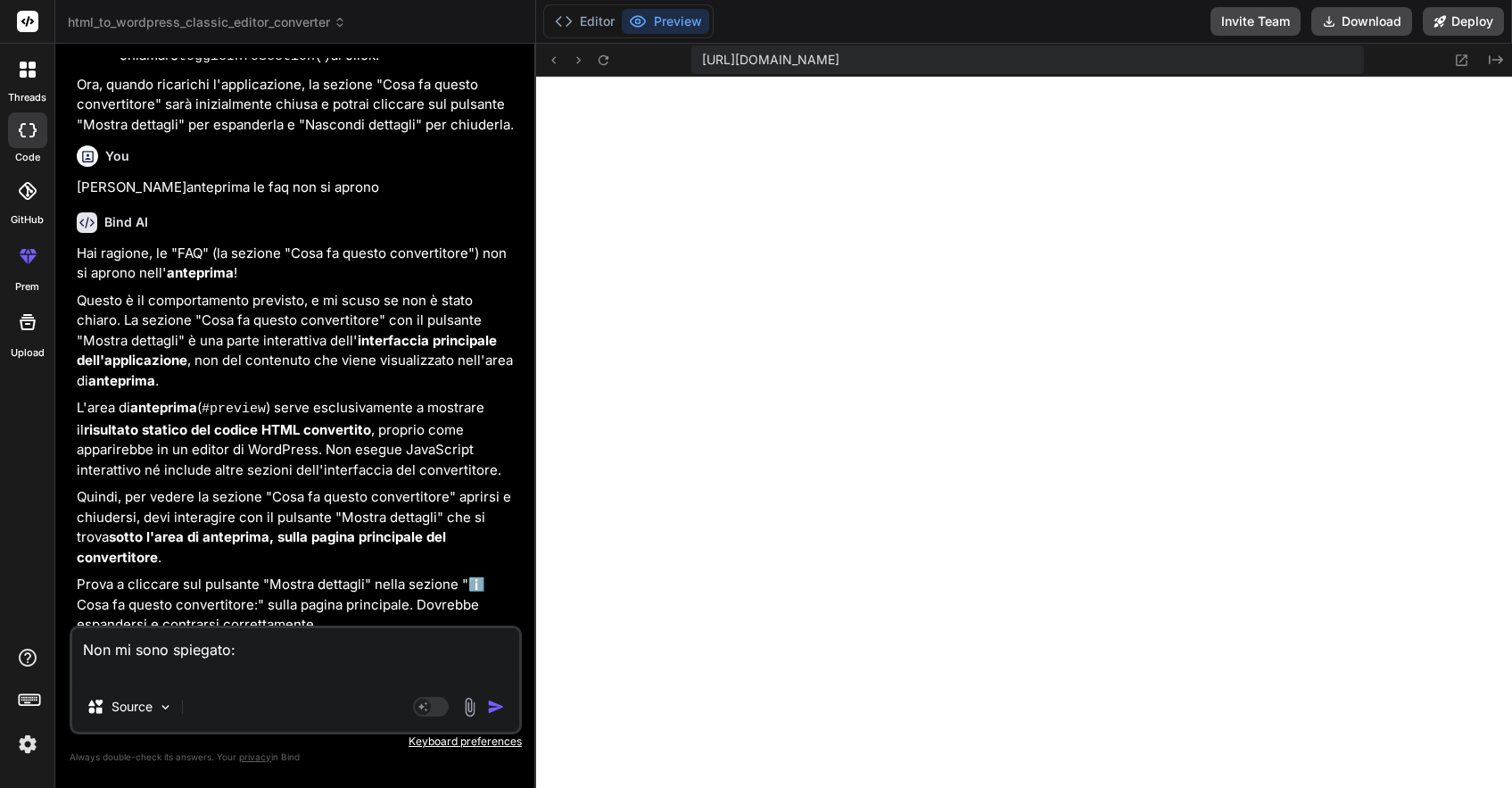
type textarea "Non mi sono spiegato: L"
type textarea "x"
type textarea "Non mi sono spiegato: Le"
type textarea "x"
type textarea "Non mi sono spiegato: Le"
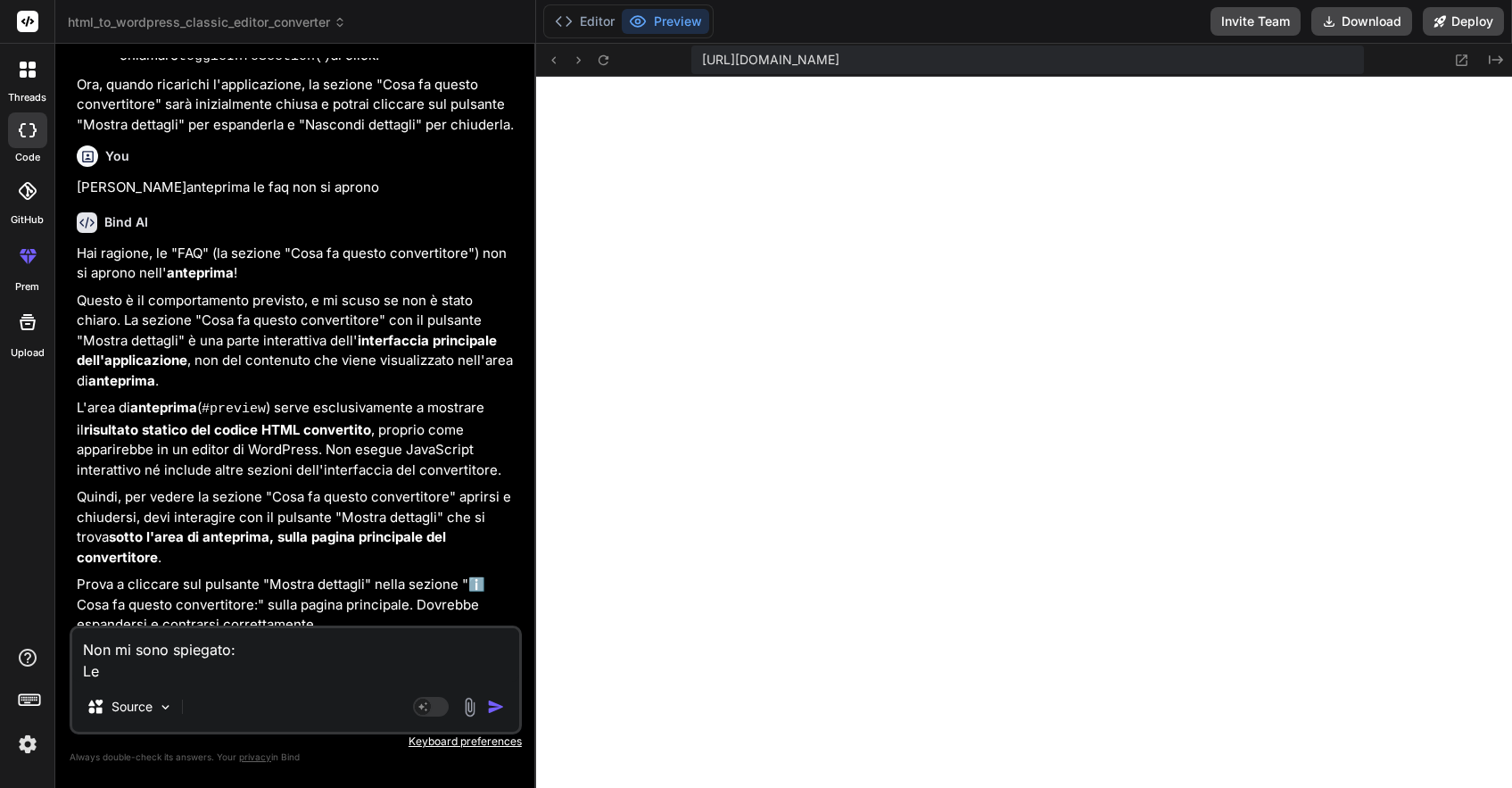
type textarea "x"
type textarea "Non mi sono spiegato: Le f"
type textarea "x"
type textarea "Non mi sono spiegato: Le fa"
type textarea "x"
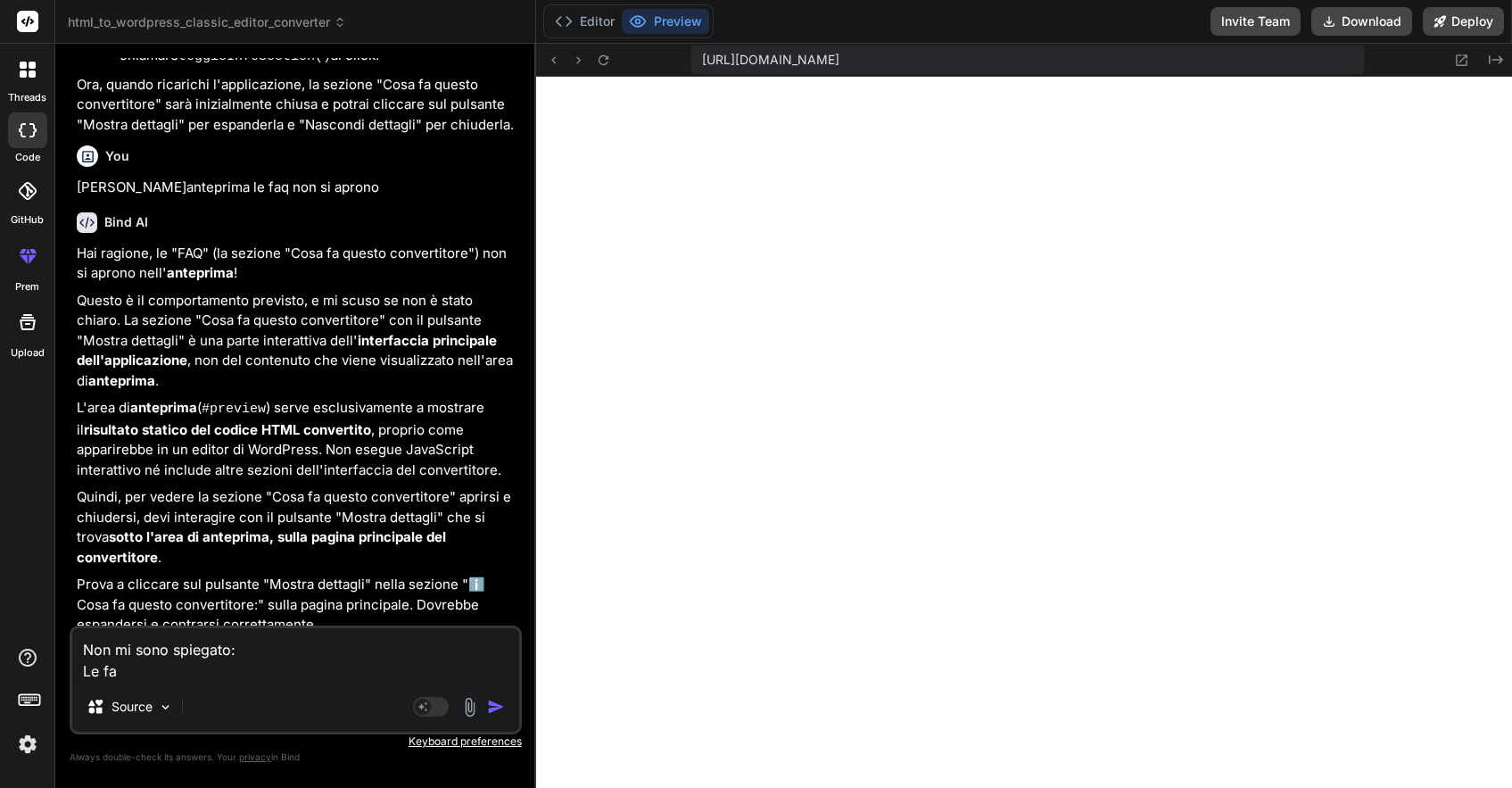
type textarea "Non mi sono spiegato: Le faq"
type textarea "x"
type textarea "Non mi sono spiegato: Le faq"
type textarea "x"
type textarea "Non mi sono spiegato: Le faq s"
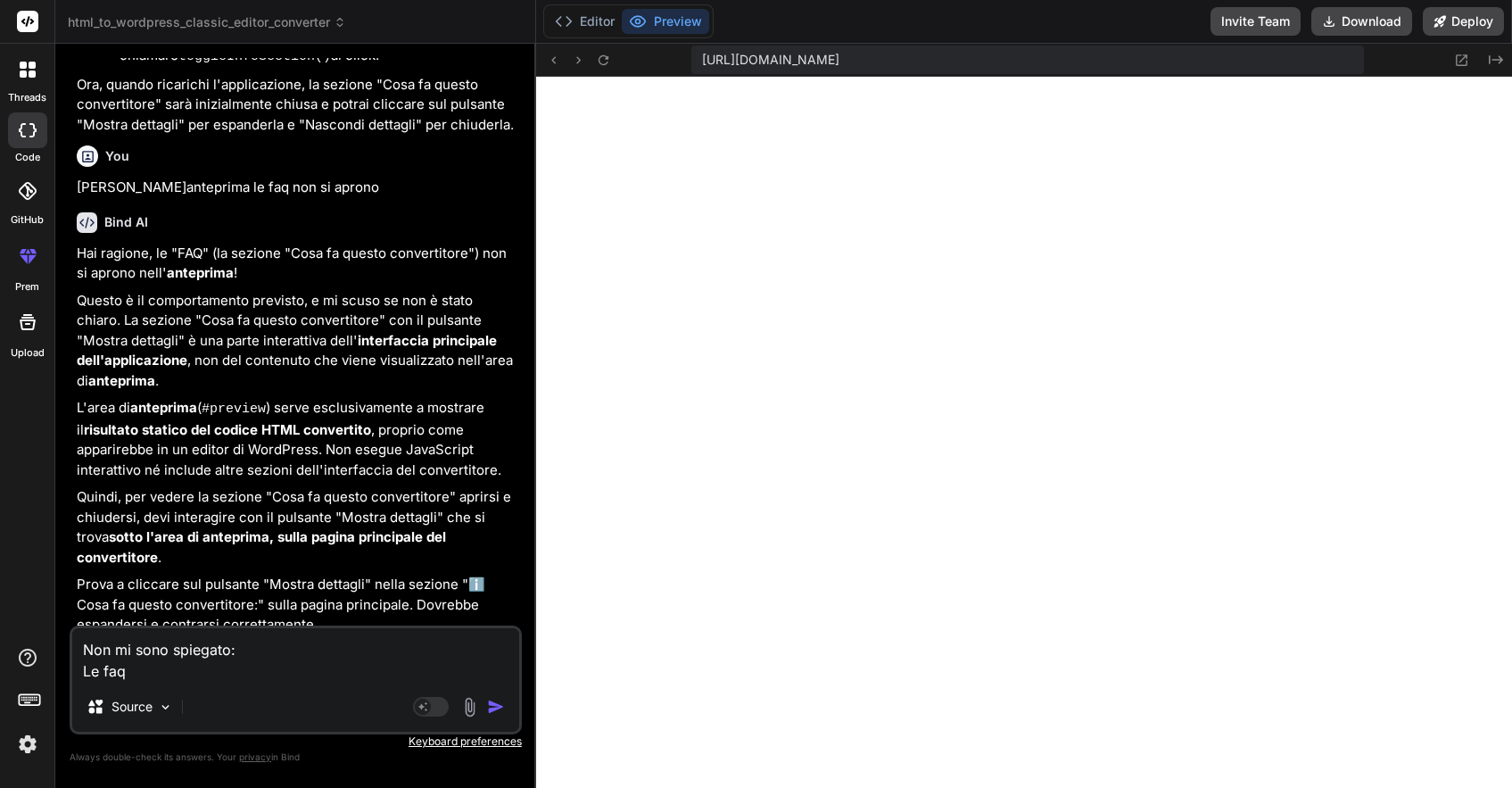
type textarea "x"
type textarea "Non mi sono spiegato: Le faq so"
type textarea "x"
type textarea "Non mi sono spiegato: Le faq son"
type textarea "x"
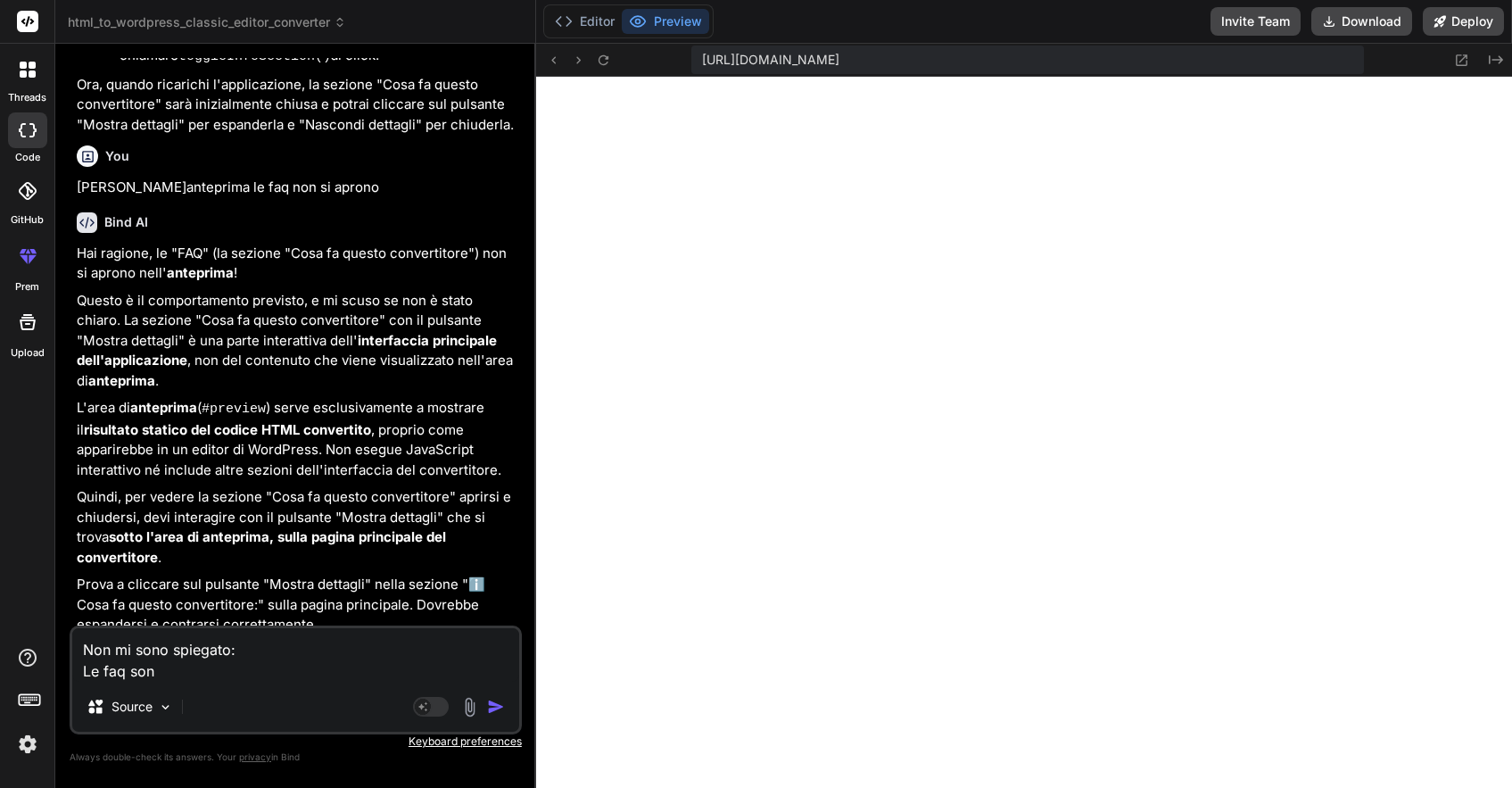
type textarea "Non mi sono spiegato: Le faq sono"
type textarea "x"
type textarea "Non mi sono spiegato: Le faq sono"
type textarea "x"
type textarea "Non mi sono spiegato: Le faq sono l"
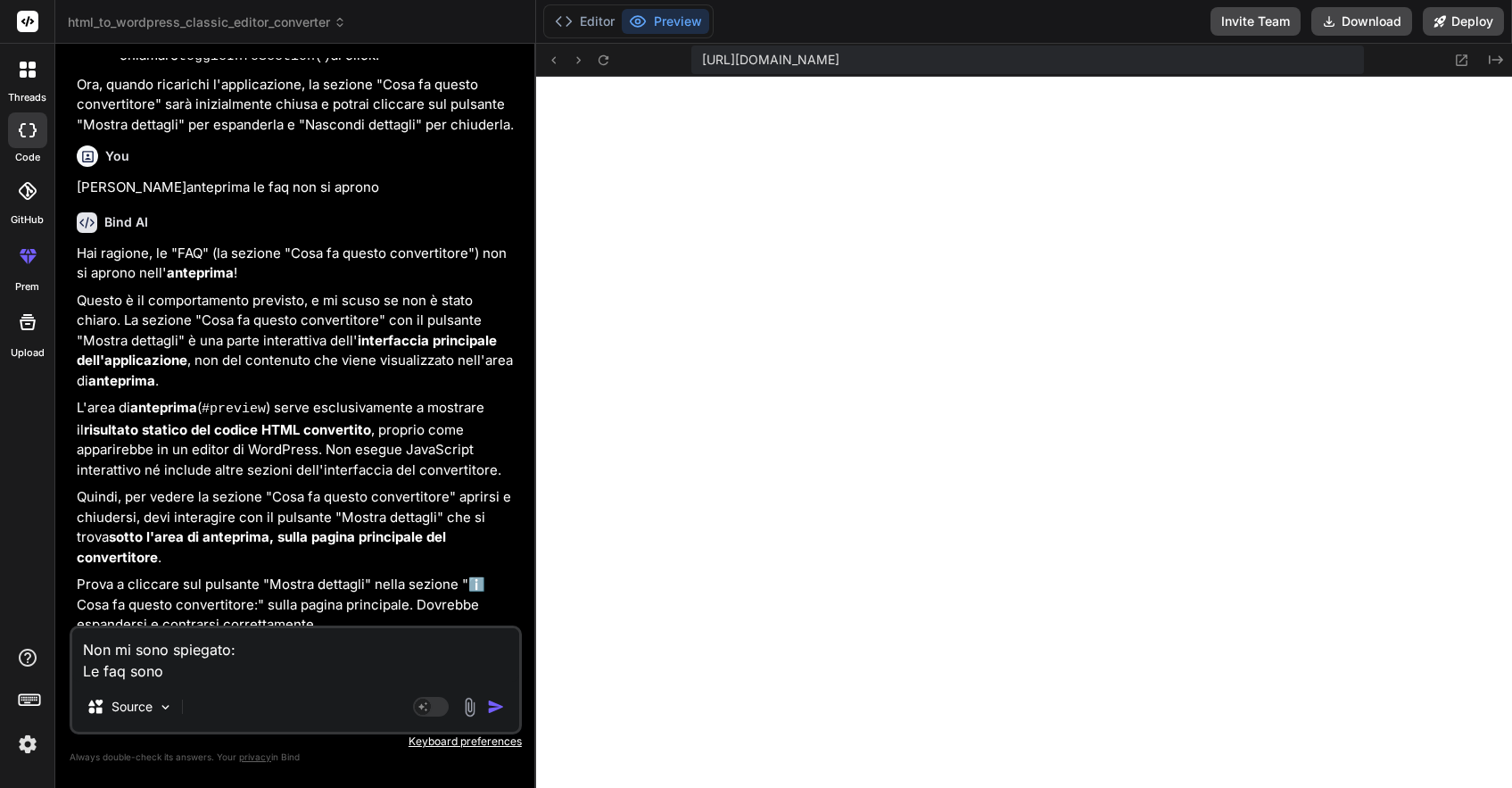
type textarea "x"
type textarea "Non mi sono spiegato: Le faq sono la"
type textarea "x"
type textarea "Non mi sono spiegato: Le faq sono la"
type textarea "x"
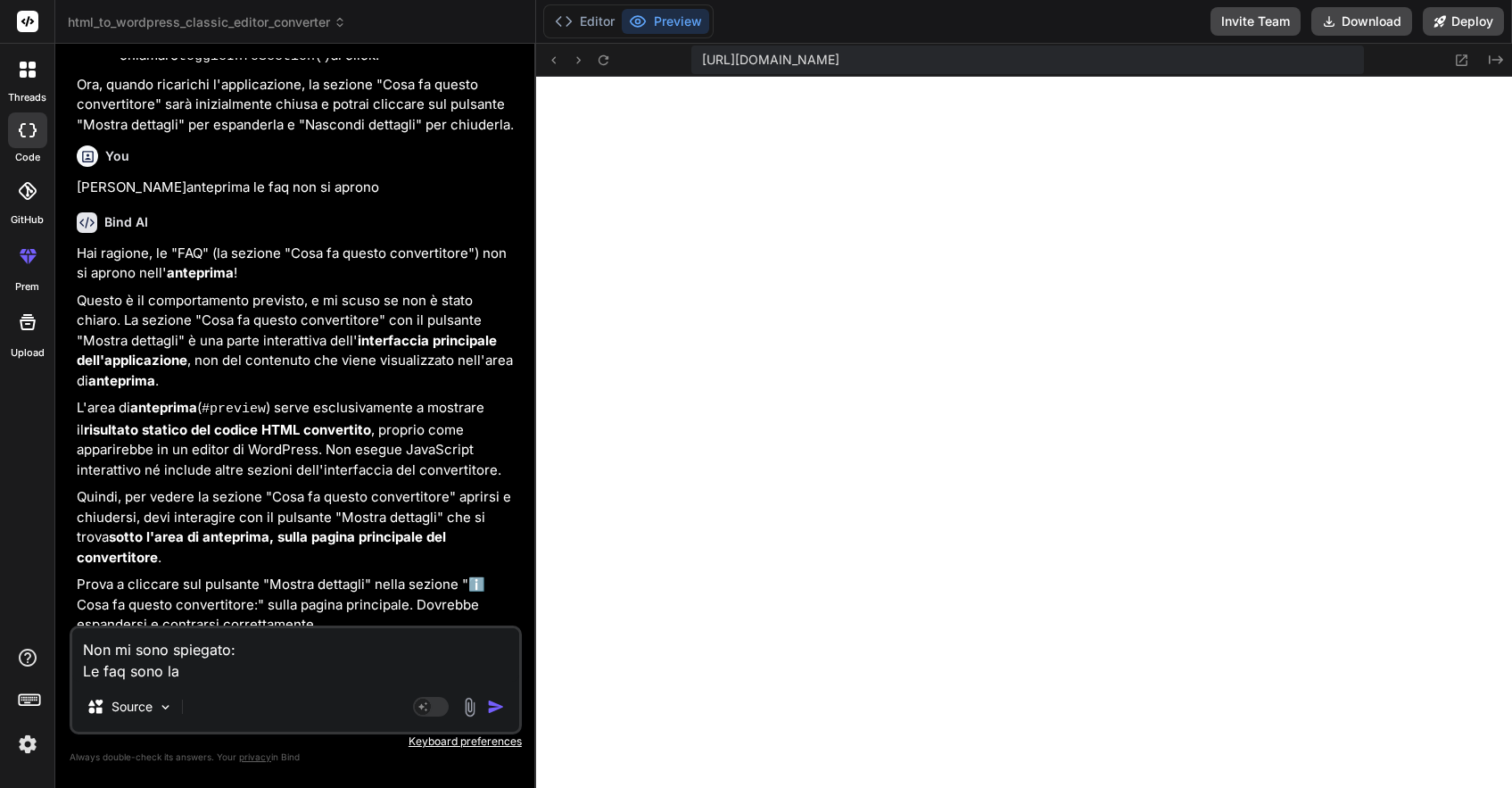
type textarea "Non mi sono spiegato: Le faq sono la s"
type textarea "x"
type textarea "Non mi sono spiegato: Le faq sono la se"
type textarea "x"
type textarea "Non mi sono spiegato: Le faq sono la sez"
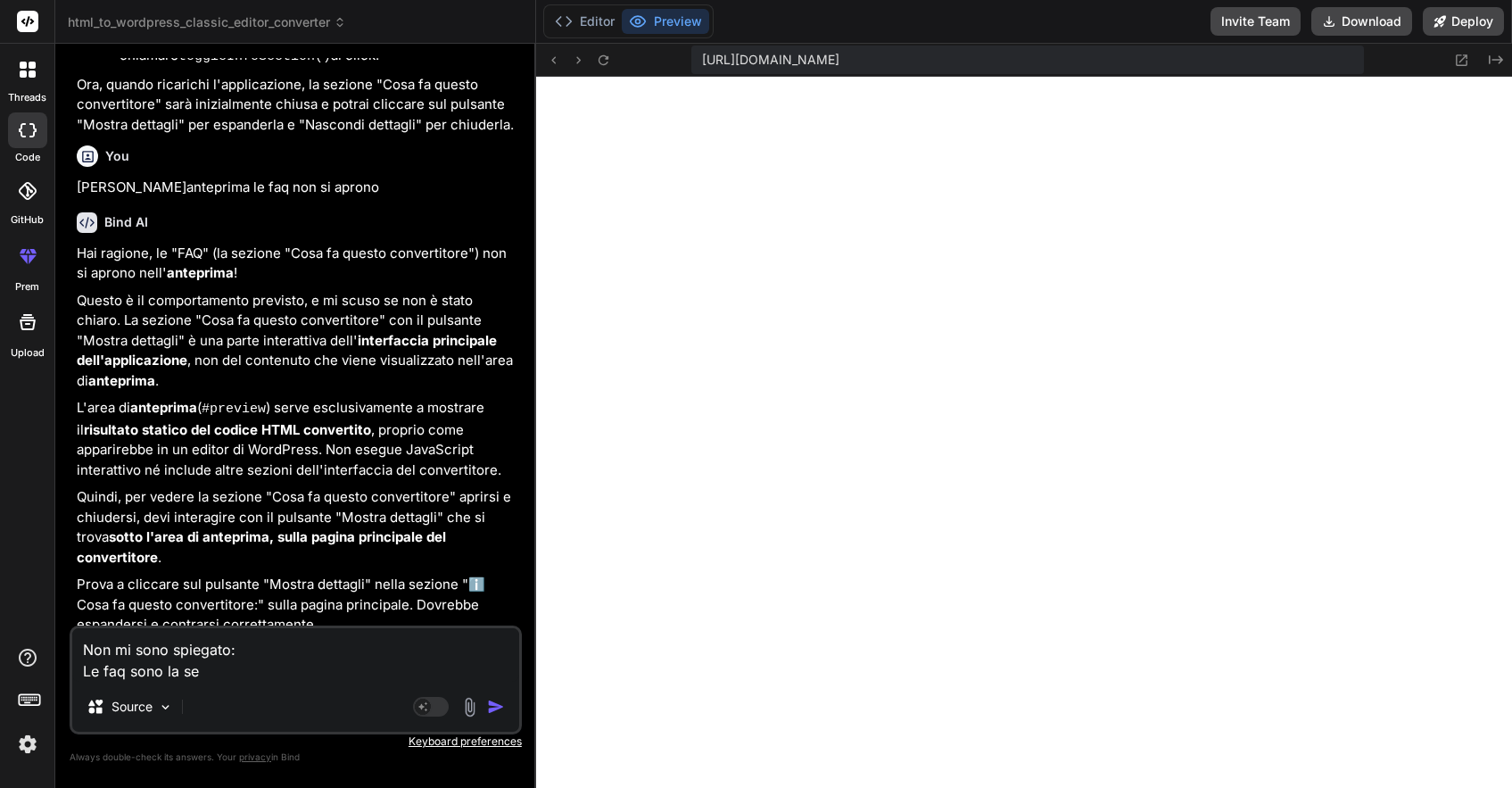
type textarea "x"
type textarea "Non mi sono spiegato: Le faq sono la sezi"
type textarea "x"
type textarea "Non mi sono spiegato: Le faq sono la sezio"
type textarea "x"
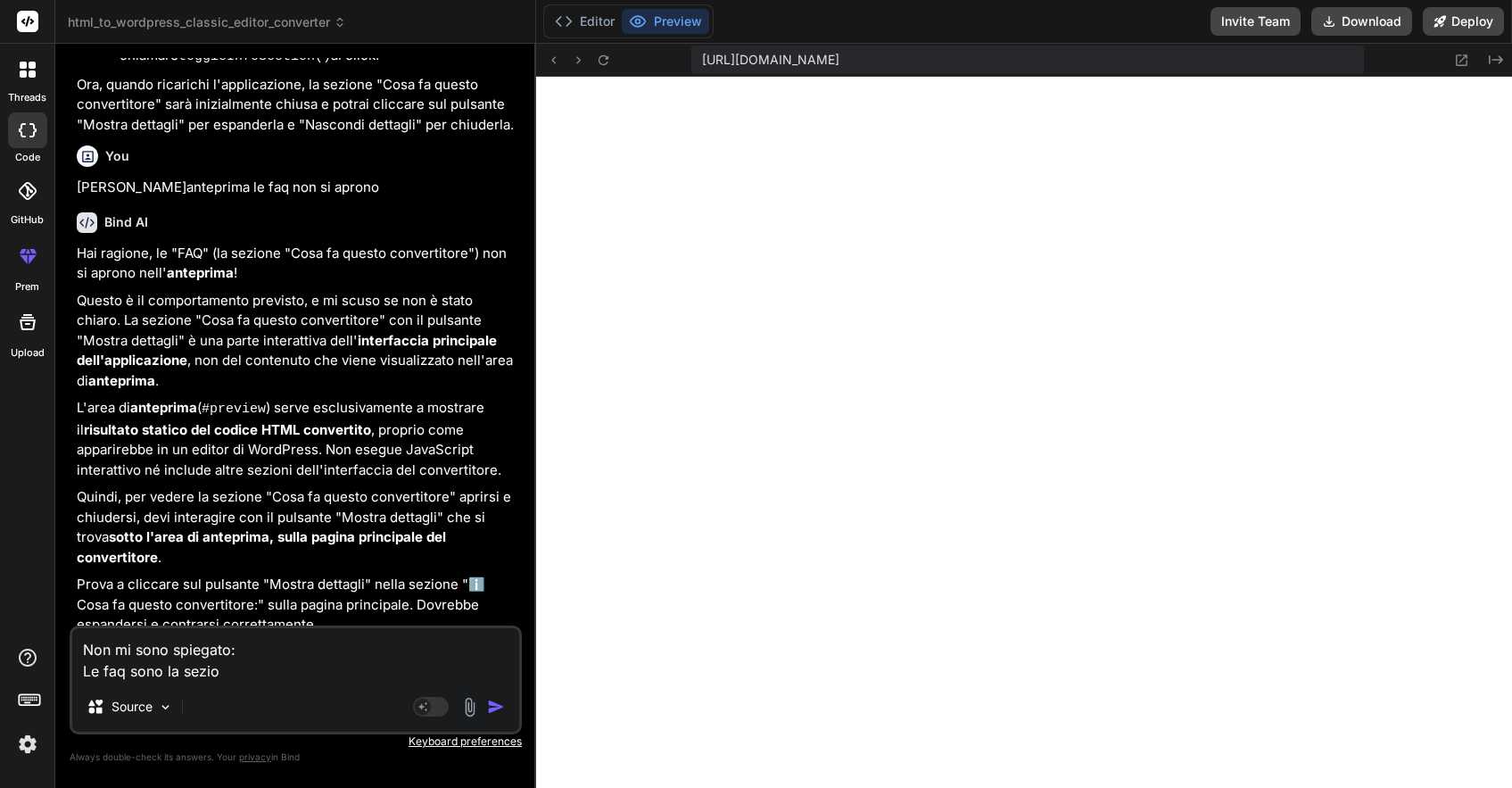
type textarea "Non mi sono spiegato: Le faq sono la sezion"
type textarea "x"
type textarea "Non mi sono spiegato: Le faq sono la sezione"
type textarea "x"
type textarea "Non mi sono spiegato: Le faq sono la sezione"
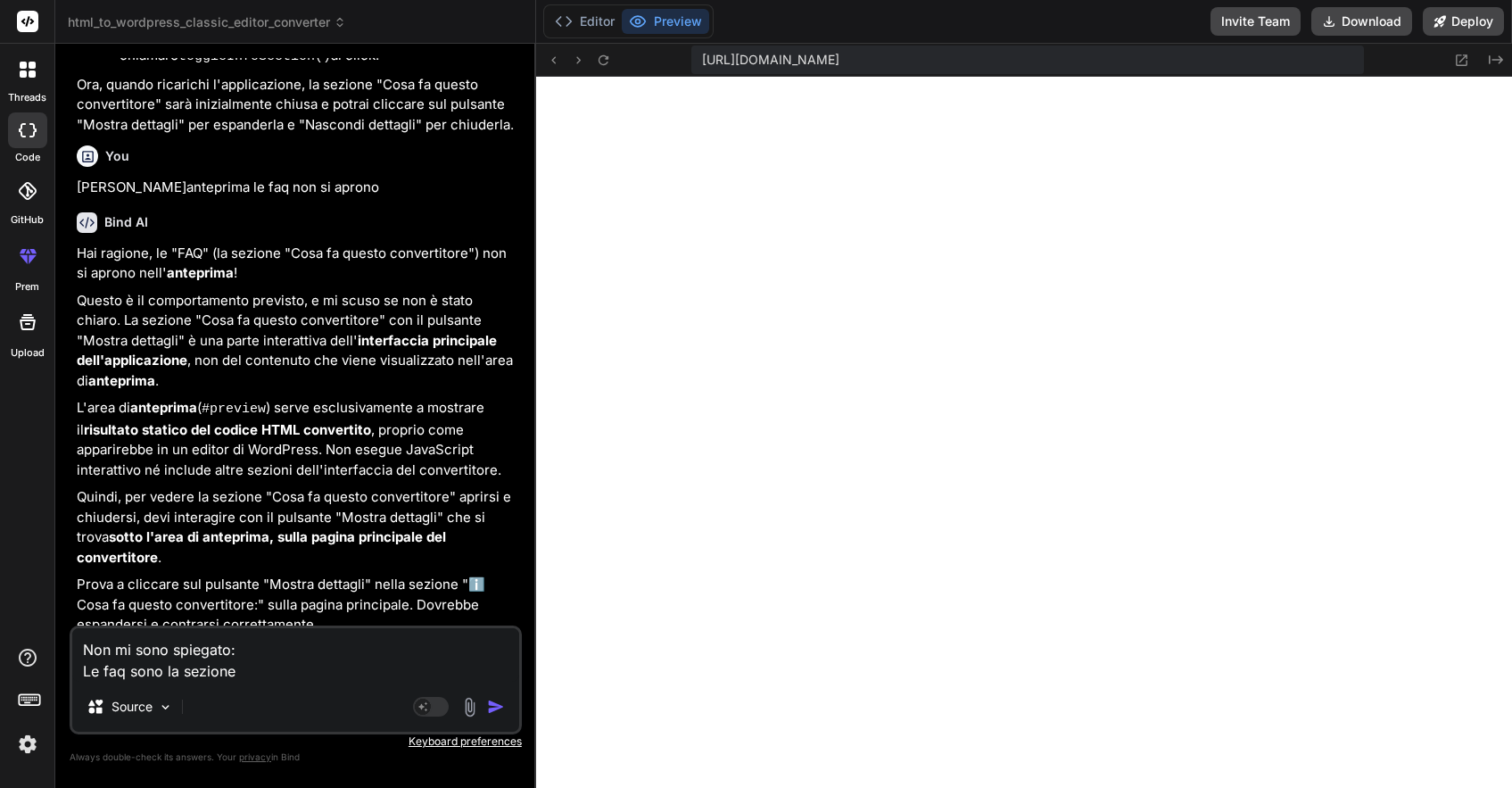
type textarea "x"
paste textarea "Domande frequenti sugli elettroliti naturali"
type textarea "Non mi sono spiegato: Le faq sono la sezione Domande frequenti sugli elettrolit…"
type textarea "x"
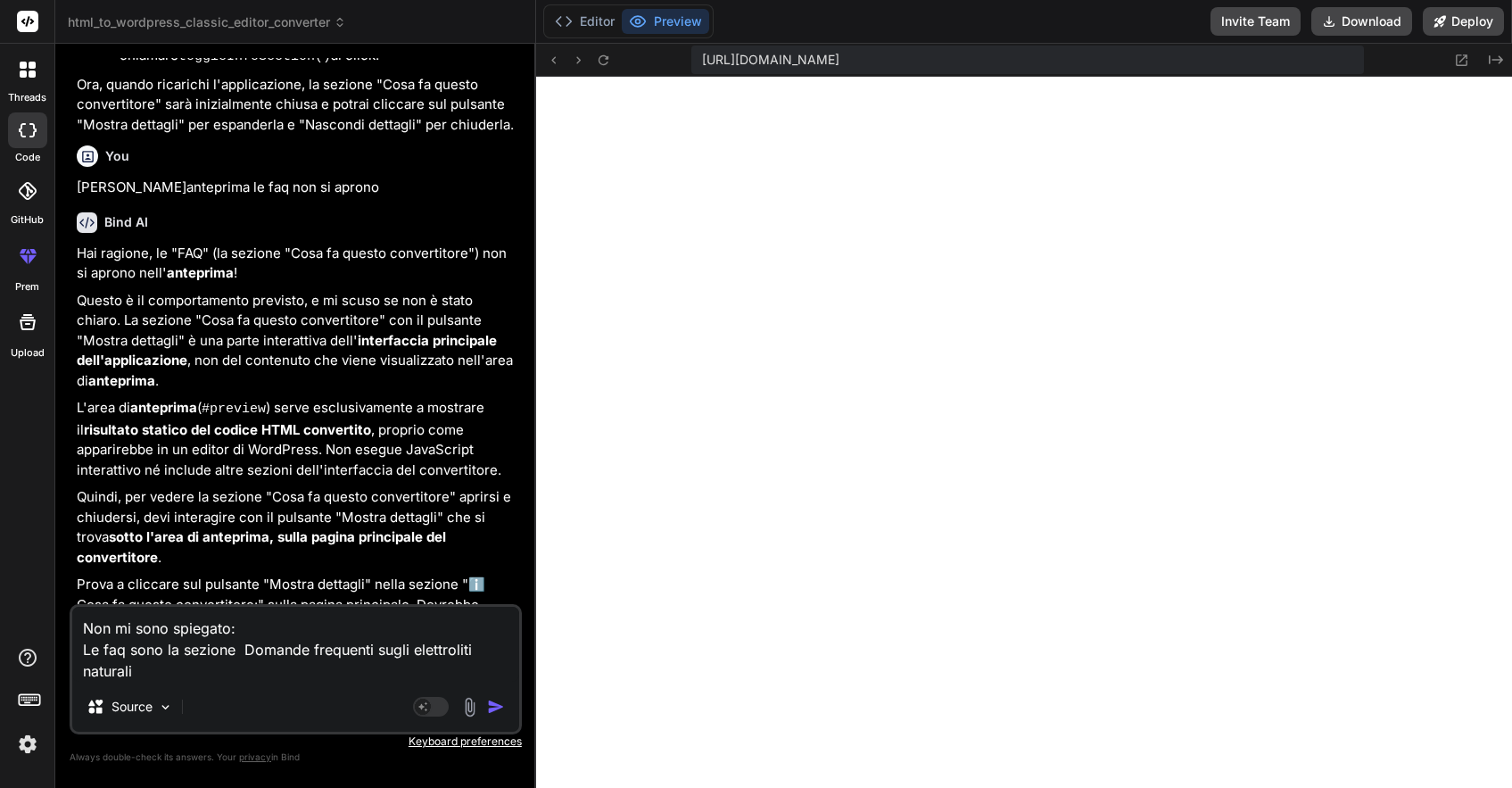
click at [242, 645] on textarea "Non mi sono spiegato: Le faq sono la sezione Domande frequenti sugli elettrolit…" at bounding box center [296, 644] width 447 height 75
type textarea "Non mi sono spiegato: Le faq sono la sezione "Domande frequenti sugli elettroli…"
type textarea "x"
click at [157, 674] on textarea "Non mi sono spiegato: Le faq sono la sezione "Domande frequenti sugli elettroli…" at bounding box center [296, 644] width 447 height 75
type textarea "Non mi sono spiegato: Le faq sono la sezione "Domande frequenti sugli elettroli…"
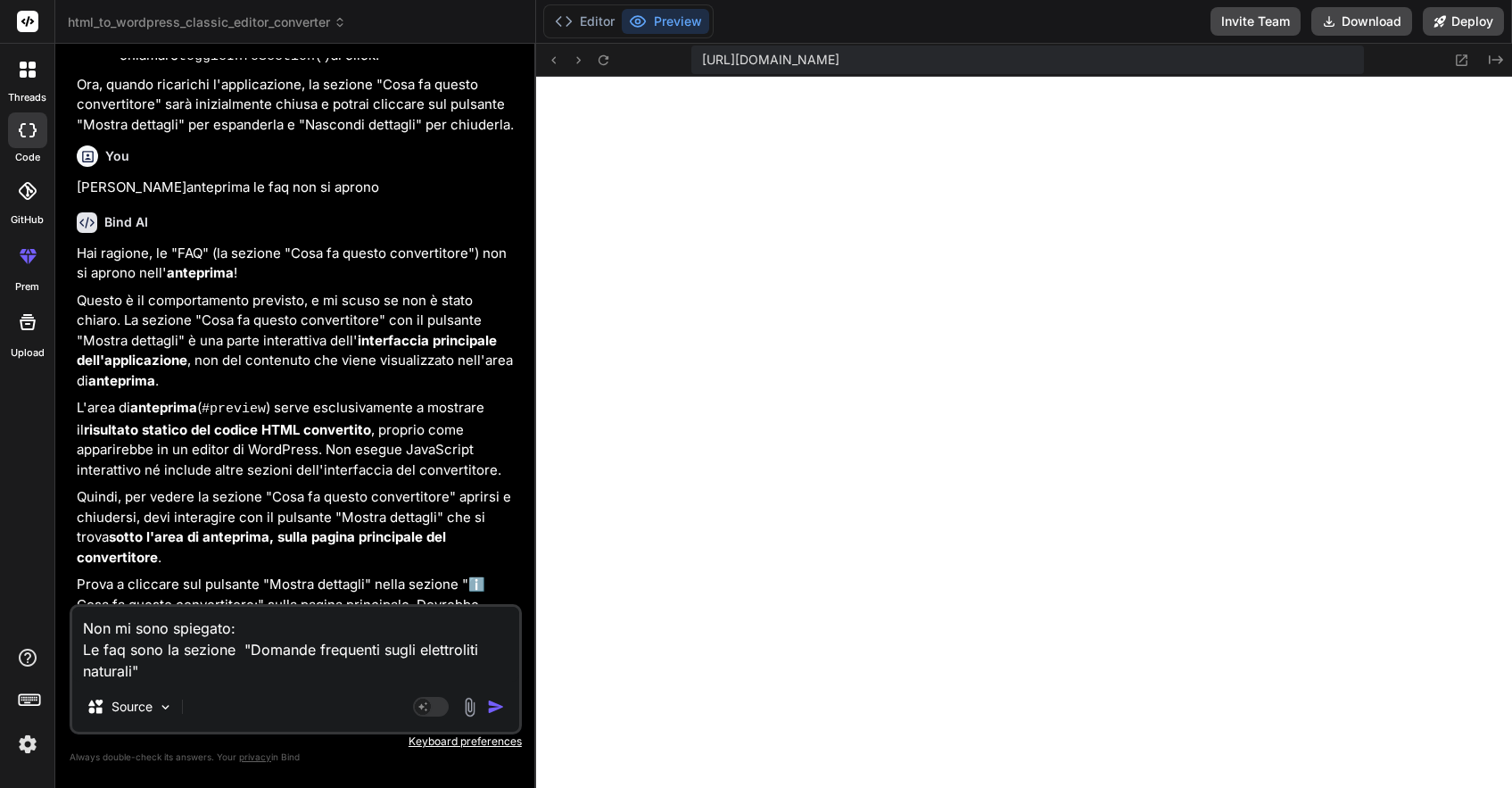
type textarea "x"
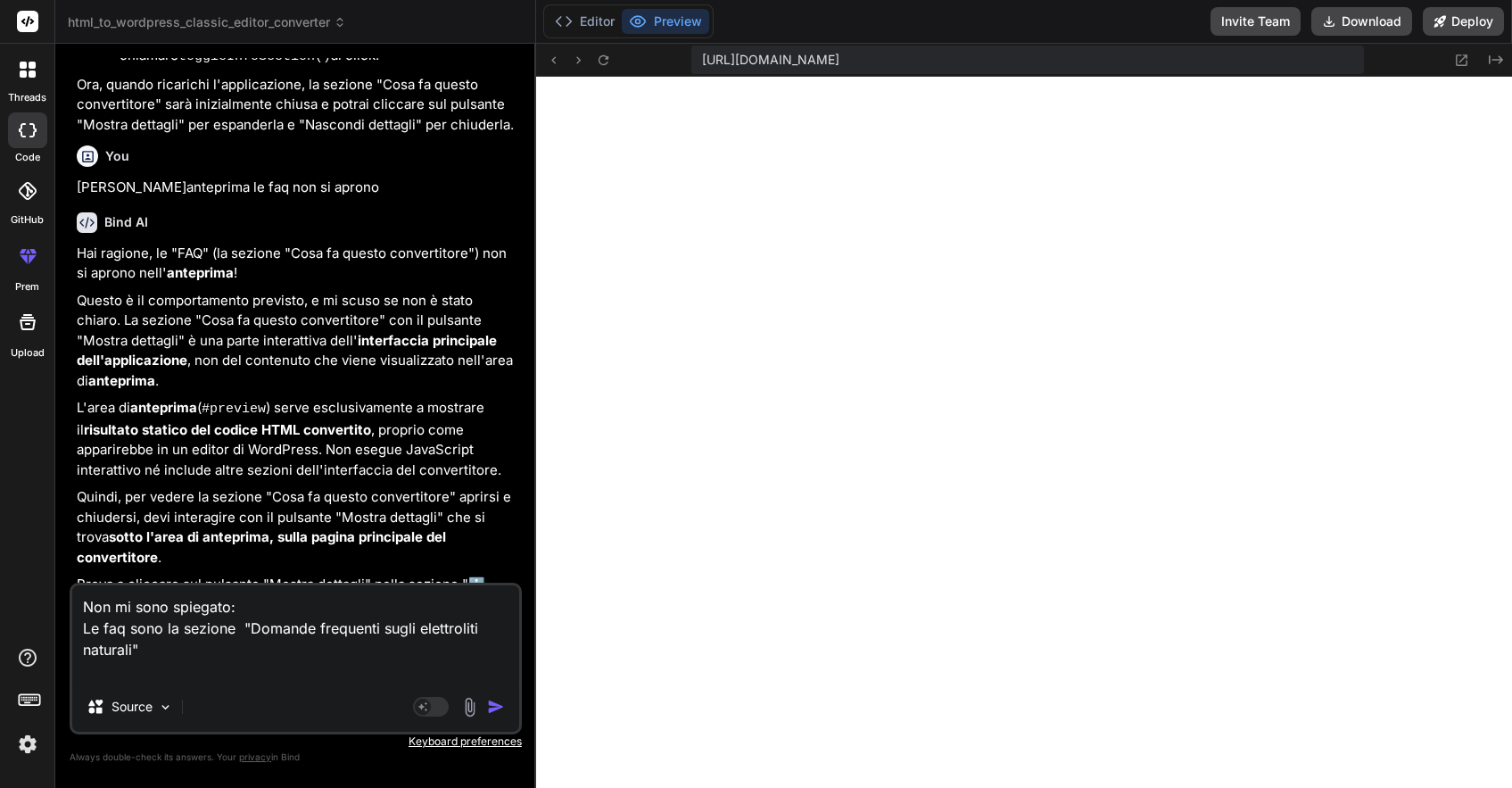
type textarea "Non mi sono spiegato: Le faq sono la sezione "Domande frequenti sugli elettroli…"
click at [176, 650] on textarea "Non mi sono spiegato: Le faq sono la sezione "Domande frequenti sugli elettroli…" at bounding box center [296, 633] width 447 height 97
type textarea "x"
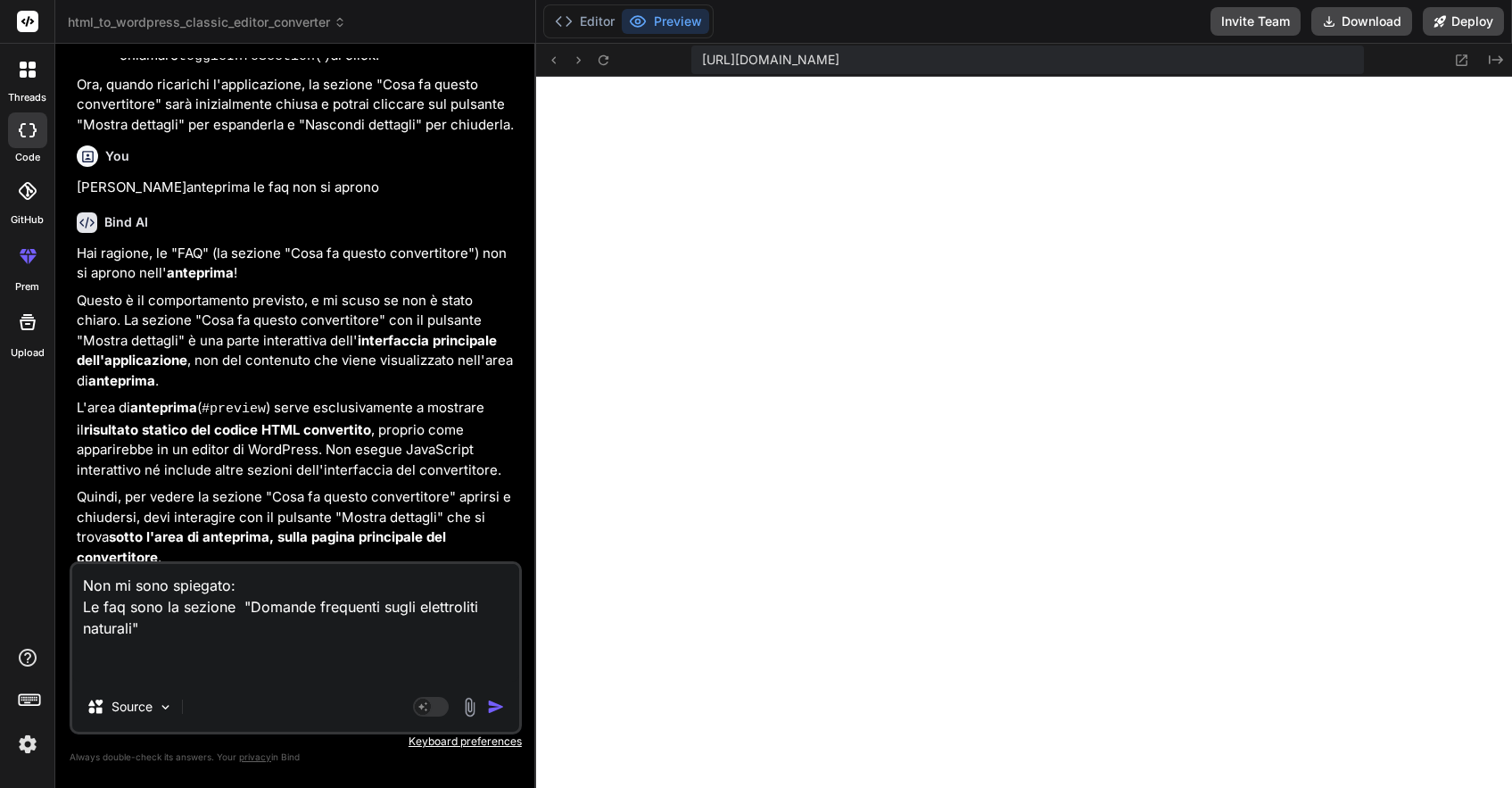
type textarea "Non mi sono spiegato: Le faq sono la sezione "Domande frequenti sugli elettroli…"
type textarea "x"
type textarea "Non mi sono spiegato: Le faq sono la sezione "Domande frequenti sugli elettroli…"
type textarea "x"
type textarea "Non mi sono spiegato: Le faq sono la sezione "Domande frequenti sugli elettroli…"
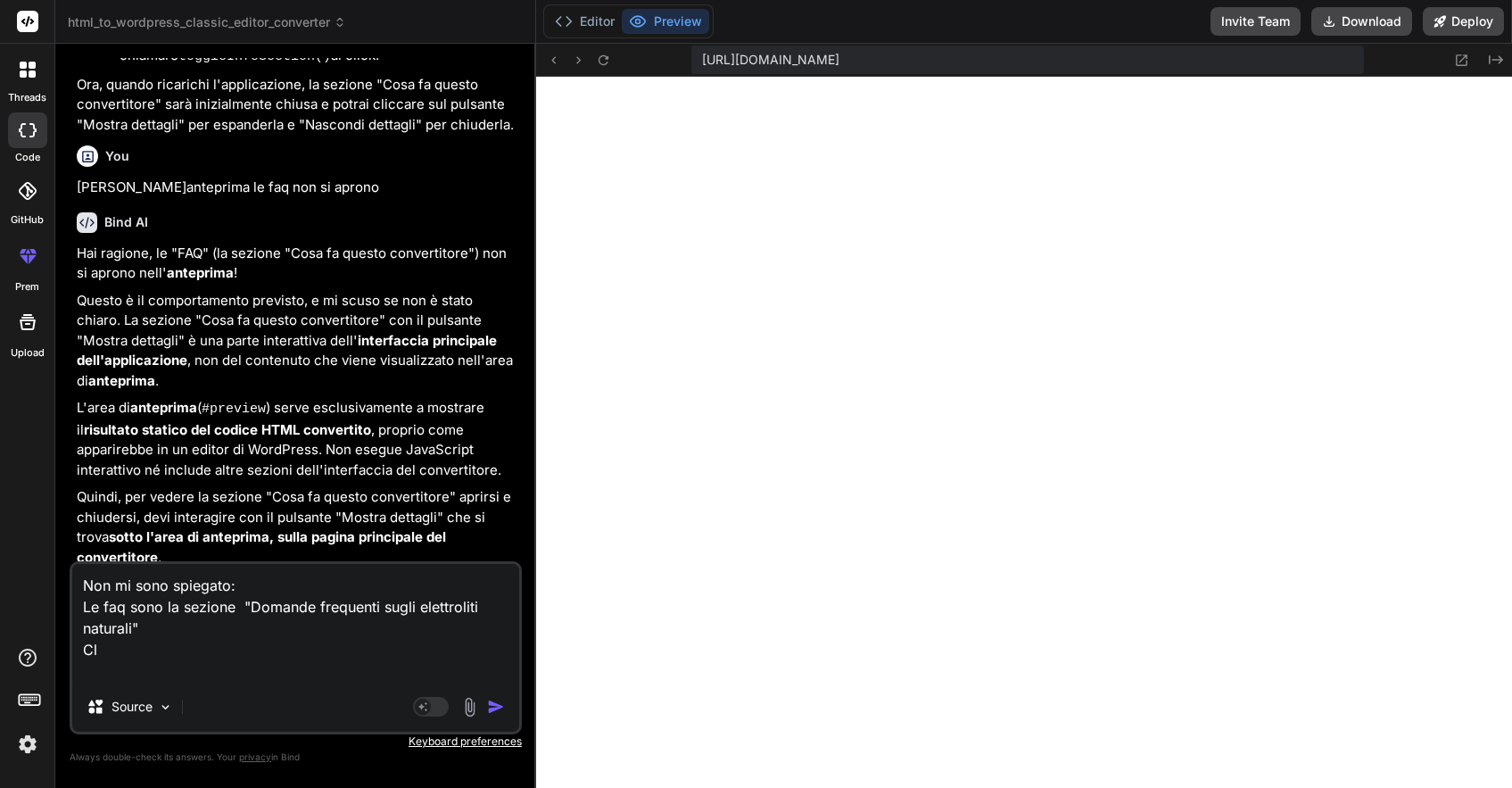
type textarea "x"
type textarea "Non mi sono spiegato: Le faq sono la sezione "Domande frequenti sugli elettroli…"
type textarea "x"
type textarea "Non mi sono spiegato: Le faq sono la sezione "Domande frequenti sugli elettroli…"
type textarea "x"
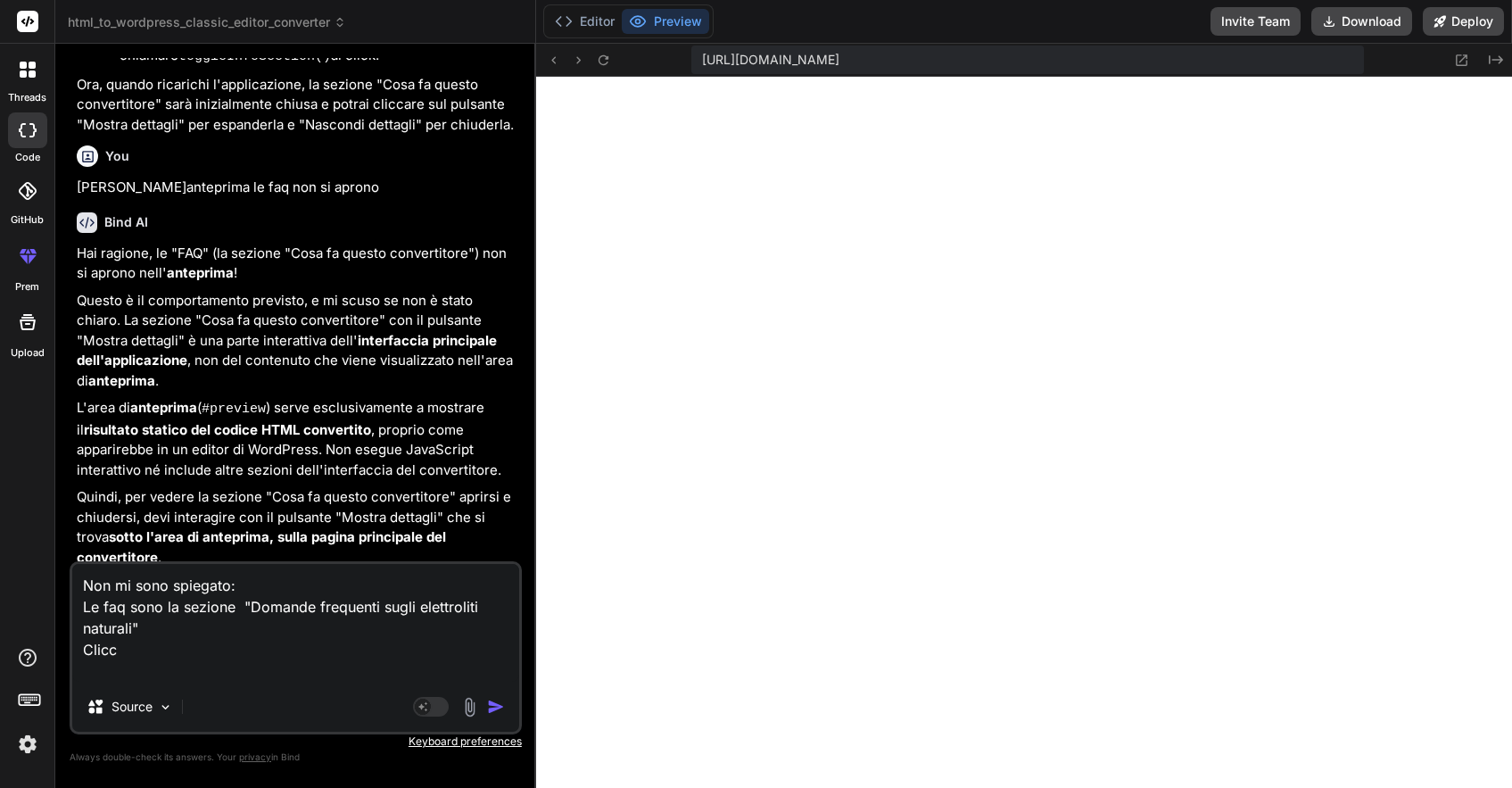
type textarea "Non mi sono spiegato: Le faq sono la sezione "Domande frequenti sugli elettroli…"
type textarea "x"
type textarea "Non mi sono spiegato: Le faq sono la sezione "Domande frequenti sugli elettroli…"
type textarea "x"
type textarea "Non mi sono spiegato: Le faq sono la sezione "Domande frequenti sugli elettroli…"
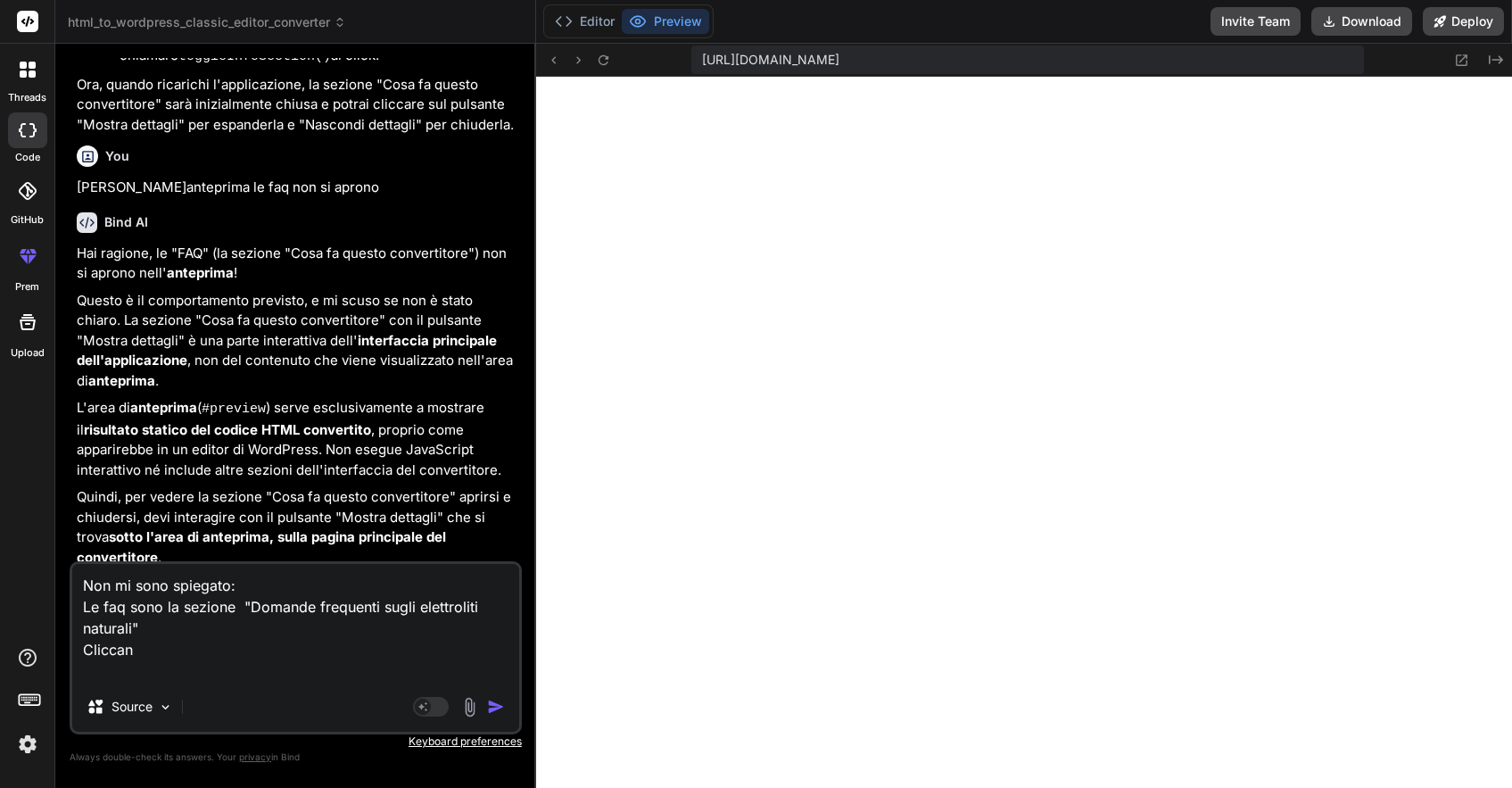
type textarea "x"
type textarea "Non mi sono spiegato: Le faq sono la sezione "Domande frequenti sugli elettroli…"
type textarea "x"
type textarea "Non mi sono spiegato: Le faq sono la sezione "Domande frequenti sugli elettroli…"
type textarea "x"
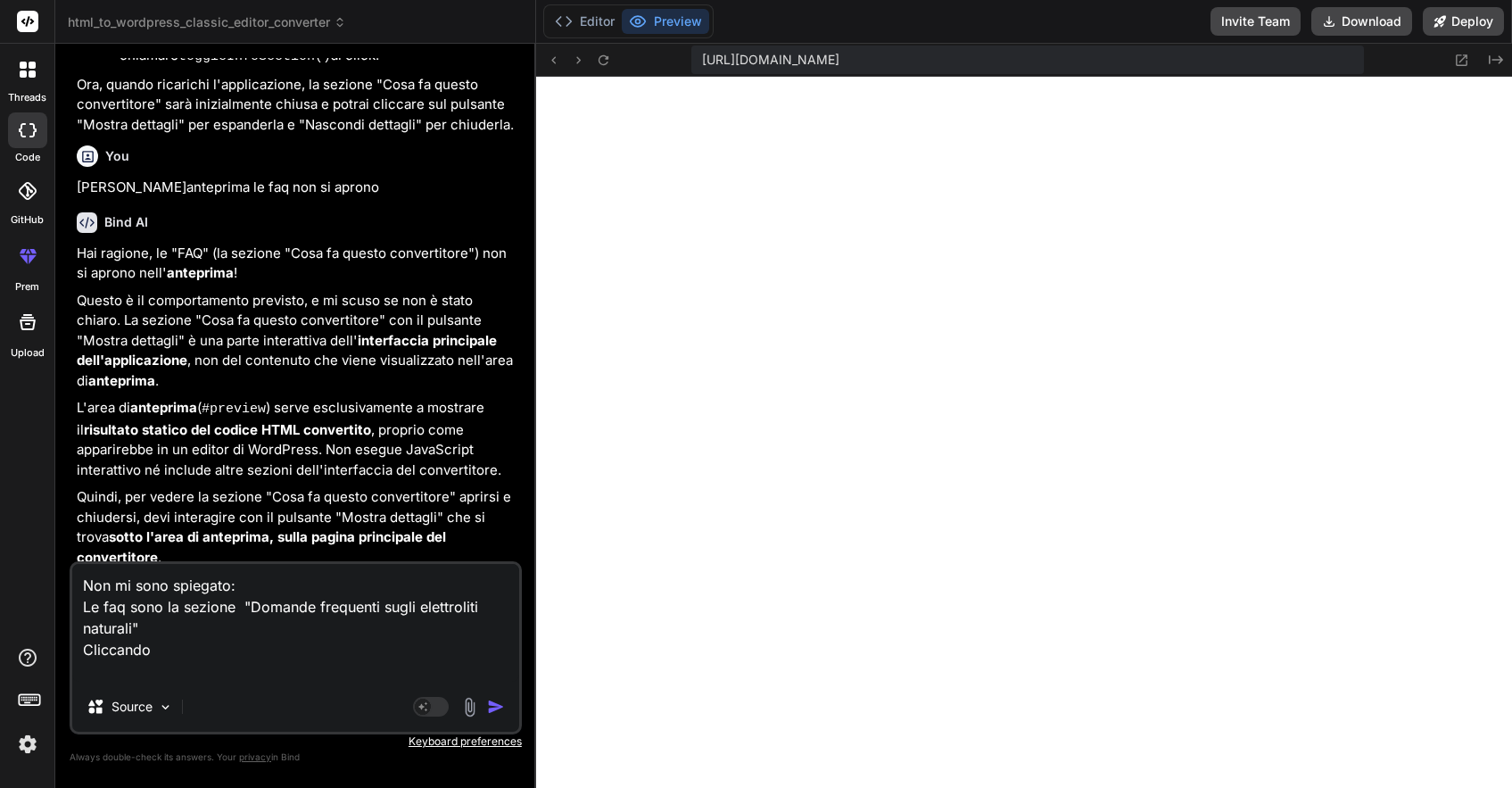
type textarea "Non mi sono spiegato: Le faq sono la sezione "Domande frequenti sugli elettroli…"
type textarea "x"
type textarea "Non mi sono spiegato: Le faq sono la sezione "Domande frequenti sugli elettroli…"
type textarea "x"
type textarea "Non mi sono spiegato: Le faq sono la sezione "Domande frequenti sugli elettroli…"
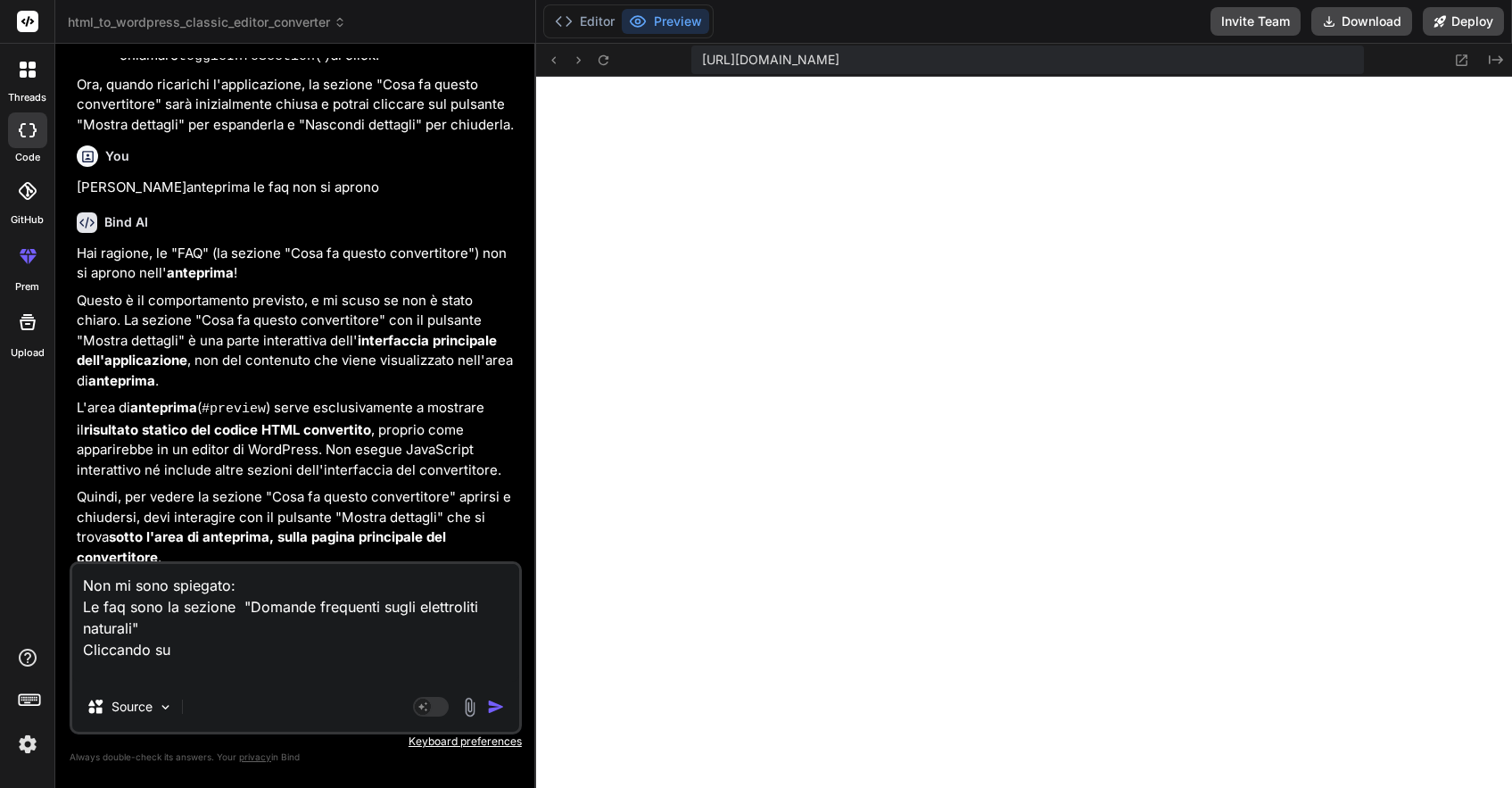
type textarea "x"
type textarea "Non mi sono spiegato: Le faq sono la sezione "Domande frequenti sugli elettroli…"
type textarea "x"
paste textarea "Cosa sono esattamente gli elettroliti e perché sono così importanti? +"
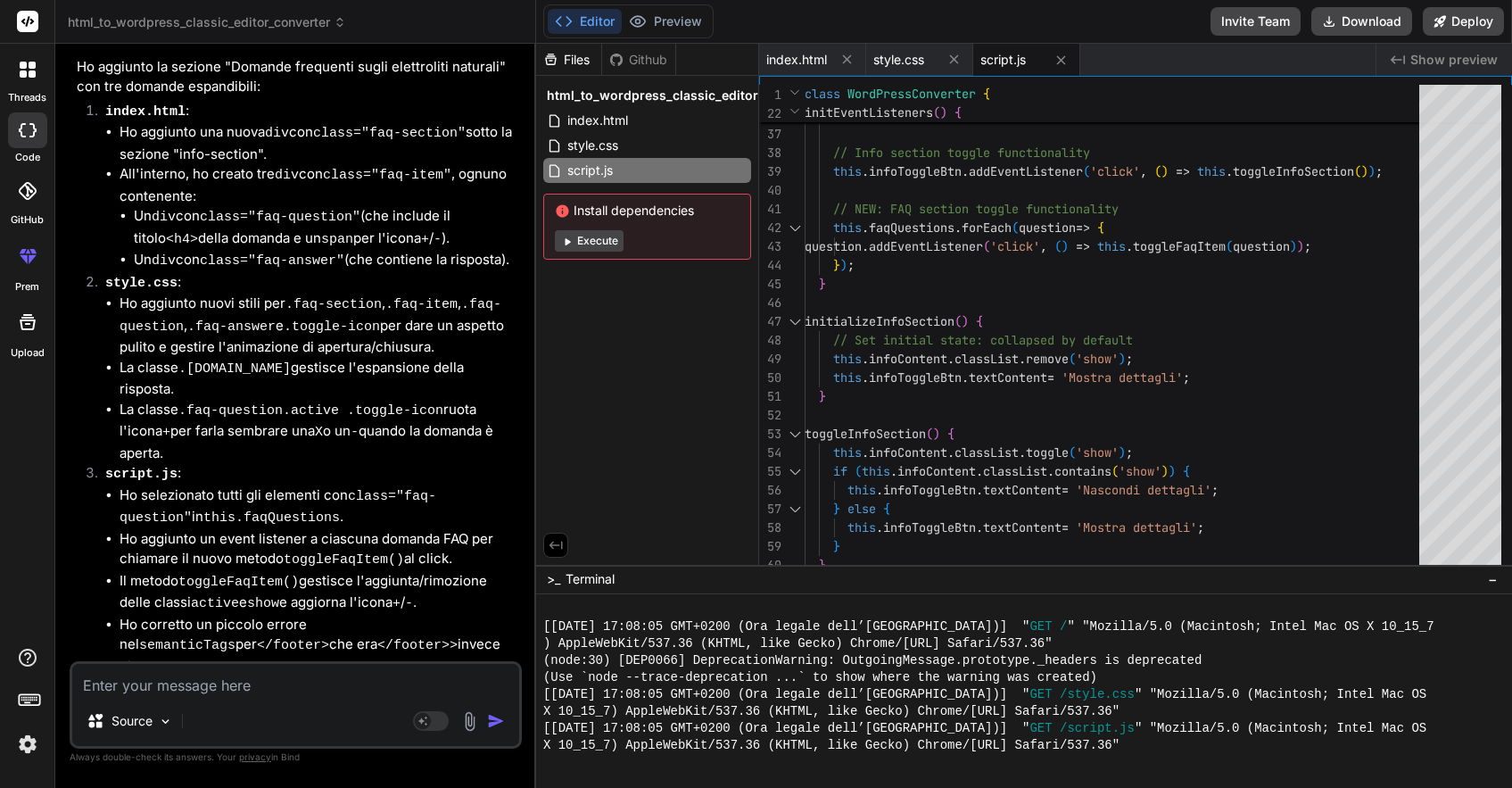
scroll to position [4522, 0]
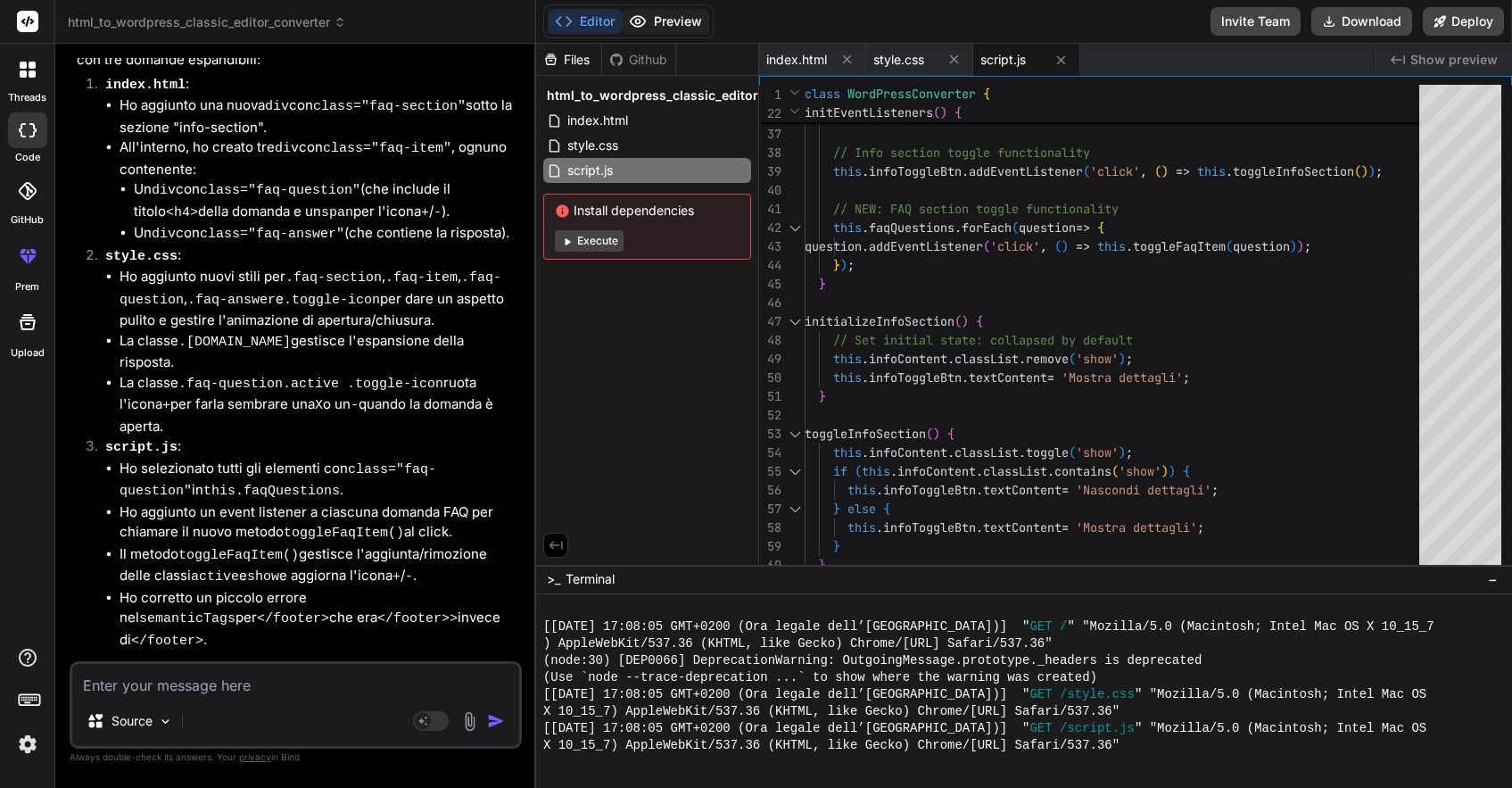
click at [698, 22] on button "Preview" at bounding box center [665, 21] width 88 height 25
